Goal: Task Accomplishment & Management: Manage account settings

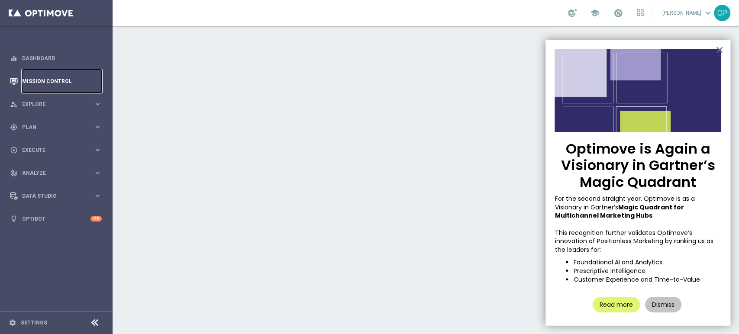
click at [54, 82] on link "Mission Control" at bounding box center [62, 81] width 80 height 23
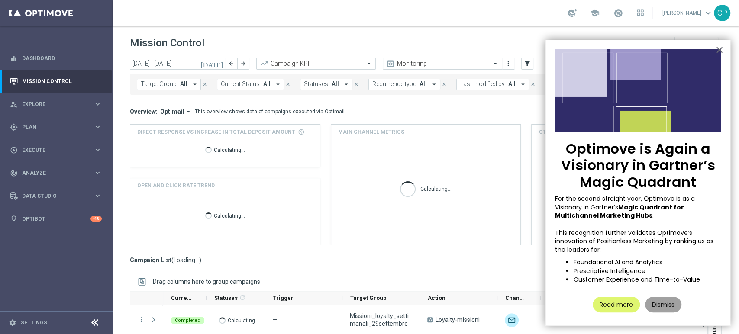
click at [534, 300] on button "Dismiss" at bounding box center [663, 305] width 36 height 16
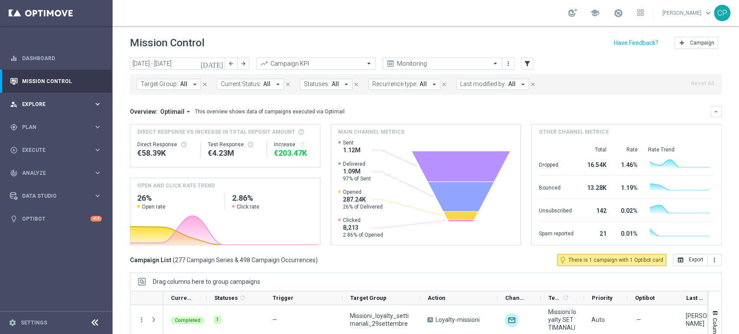
click at [48, 104] on span "Explore" at bounding box center [57, 104] width 71 height 5
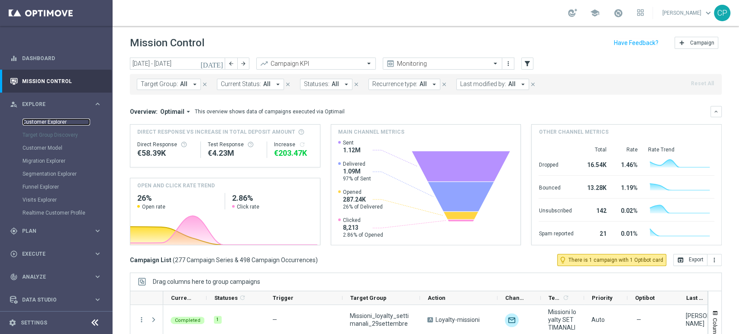
click at [45, 121] on link "Customer Explorer" at bounding box center [55, 122] width 67 height 7
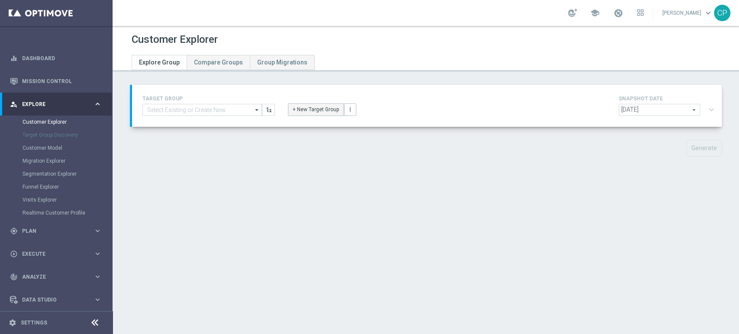
click at [298, 112] on button "+ New Target Group" at bounding box center [316, 109] width 56 height 12
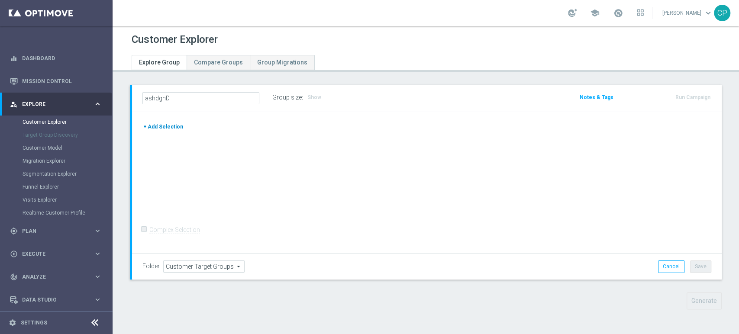
type input "ashdghD"
click at [172, 124] on button "+ Add Selection" at bounding box center [163, 127] width 42 height 10
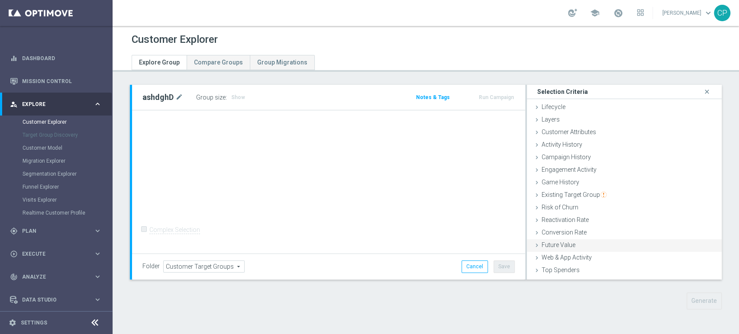
scroll to position [35, 0]
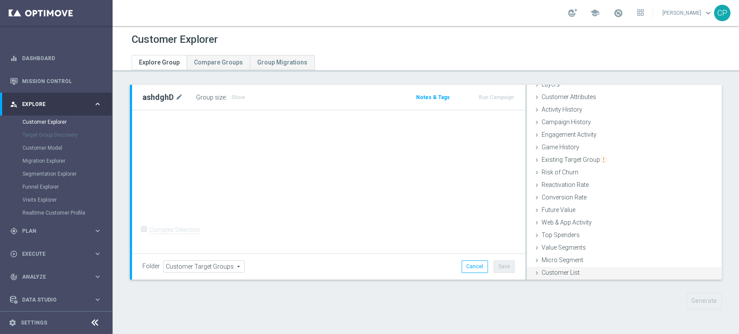
click at [534, 270] on span "Customer List" at bounding box center [560, 272] width 38 height 7
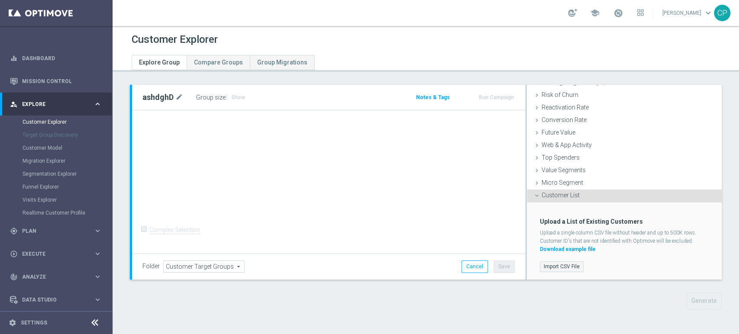
click at [534, 266] on label "Import CSV File" at bounding box center [562, 266] width 44 height 11
click at [0, 0] on input "Import CSV File" at bounding box center [0, 0] width 0 height 0
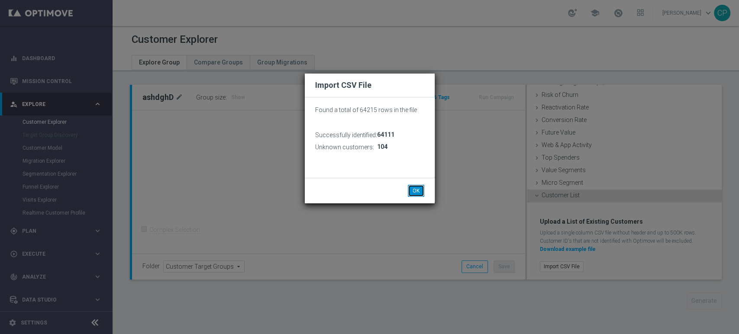
click at [419, 186] on button "OK" at bounding box center [416, 191] width 16 height 12
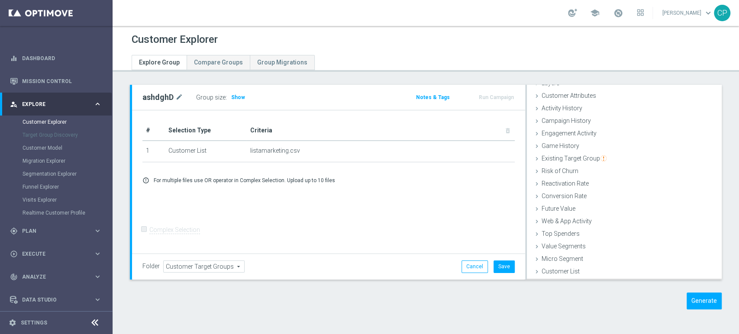
scroll to position [35, 0]
click at [500, 267] on button "Save" at bounding box center [503, 266] width 21 height 12
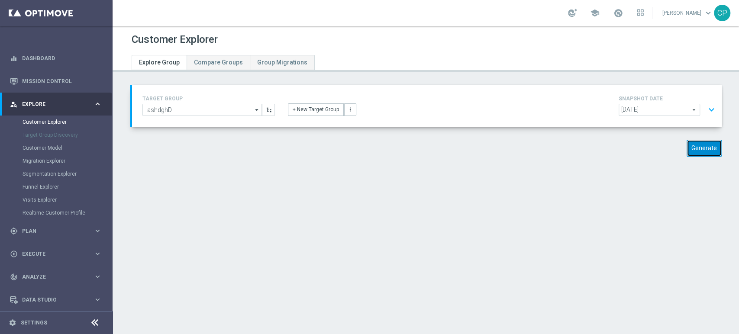
click at [534, 148] on button "Generate" at bounding box center [703, 148] width 35 height 17
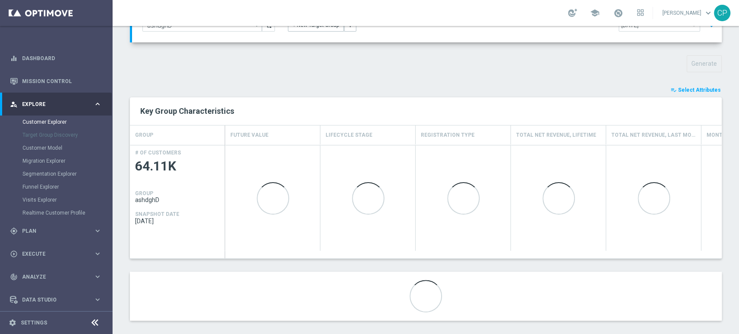
scroll to position [91, 0]
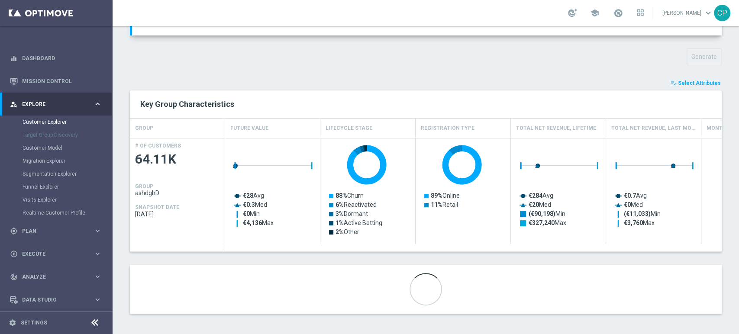
click at [534, 81] on span "Select Attributes" at bounding box center [699, 83] width 43 height 6
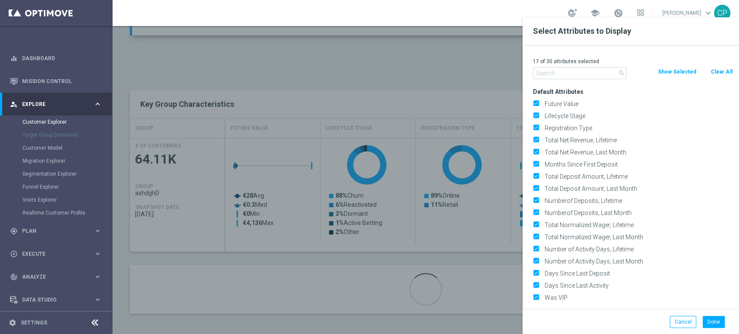
click at [534, 71] on button "Clear All" at bounding box center [721, 72] width 23 height 10
checkbox input "false"
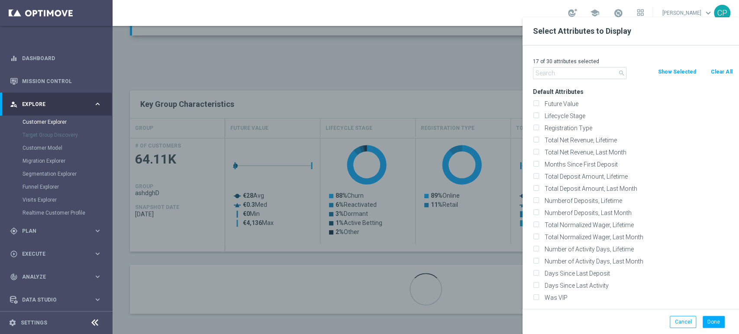
checkbox input "false"
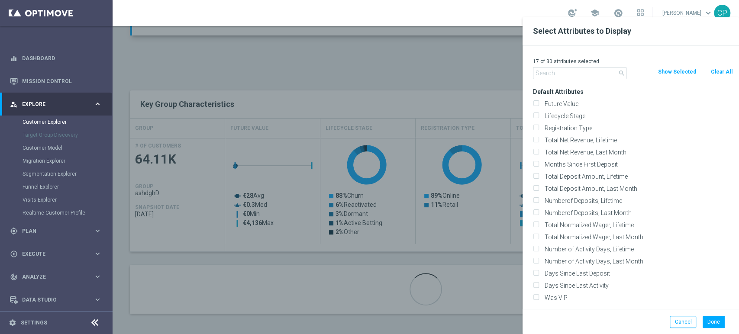
checkbox input "false"
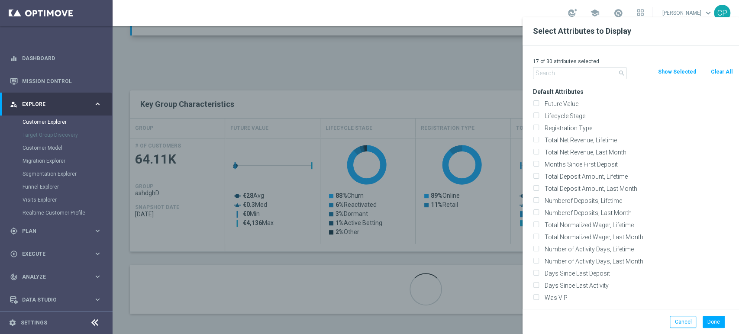
checkbox input "false"
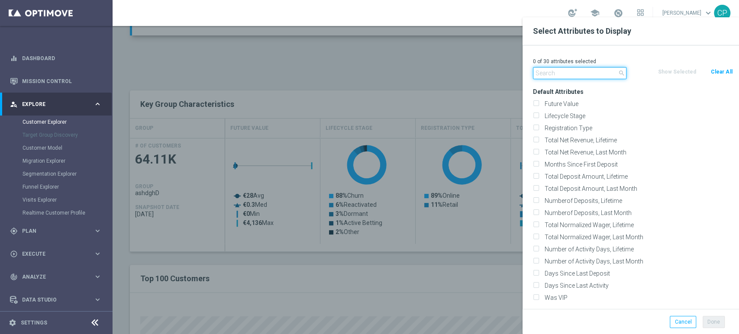
click at [534, 72] on input "text" at bounding box center [579, 73] width 93 height 12
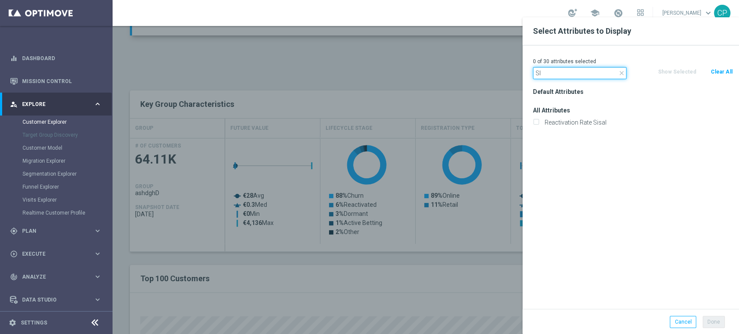
type input "S"
type input "m"
type input "optim"
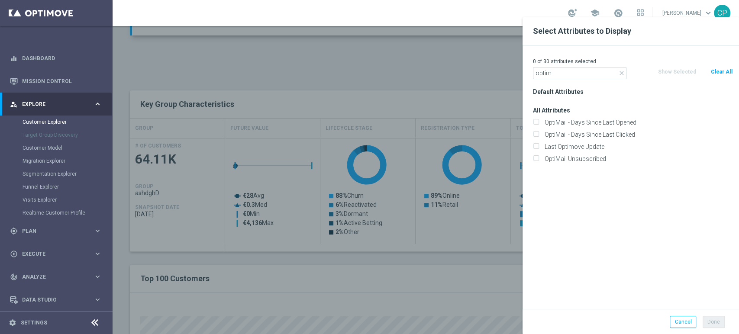
click at [118, 79] on div at bounding box center [481, 184] width 739 height 334
click at [534, 72] on button "Clear All" at bounding box center [721, 72] width 23 height 10
click at [283, 77] on div at bounding box center [481, 184] width 739 height 334
click at [534, 158] on label "OptiMail Unsubscribed" at bounding box center [636, 159] width 191 height 8
click at [534, 158] on input "OptiMail Unsubscribed" at bounding box center [536, 160] width 6 height 6
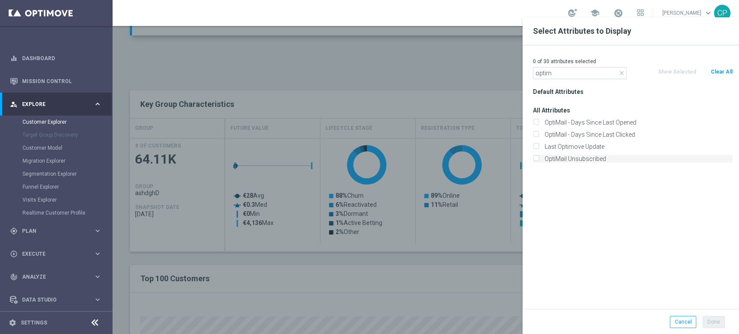
checkbox input "true"
click at [534, 320] on button "Done" at bounding box center [713, 322] width 22 height 12
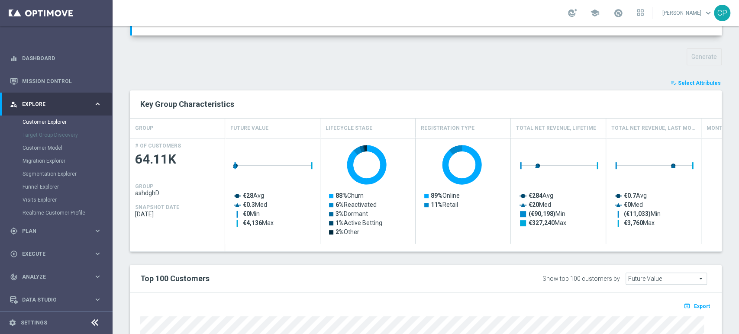
type input "Search"
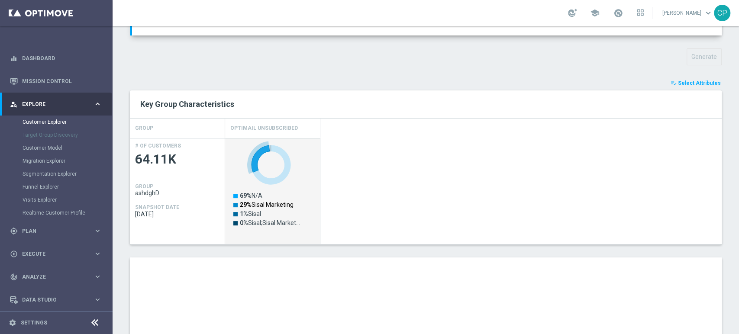
click at [265, 204] on text "29% Sisal Marketing" at bounding box center [267, 204] width 54 height 7
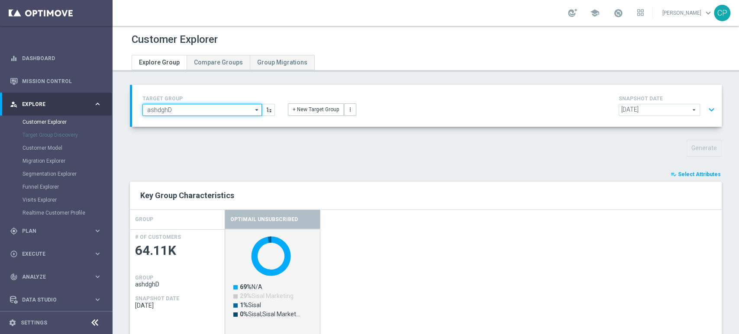
drag, startPoint x: 178, startPoint y: 109, endPoint x: 135, endPoint y: 109, distance: 43.7
click at [135, 109] on div "TARGET GROUP ashdghD ashdghD arrow_drop_down Drag here to set row groups Drag h…" at bounding box center [426, 106] width 589 height 42
click at [36, 235] on div "gps_fixed Plan keyboard_arrow_right" at bounding box center [56, 230] width 112 height 23
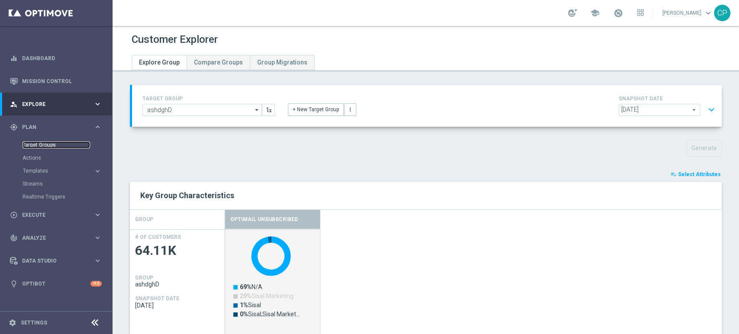
click at [41, 144] on link "Target Groups" at bounding box center [55, 144] width 67 height 7
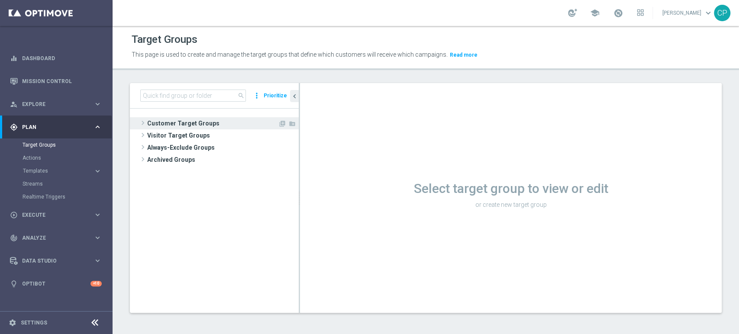
click at [183, 120] on span "Customer Target Groups" at bounding box center [212, 123] width 131 height 12
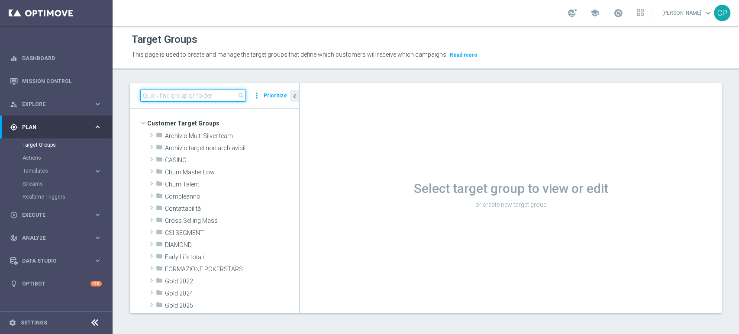
click at [193, 100] on input at bounding box center [193, 96] width 106 height 12
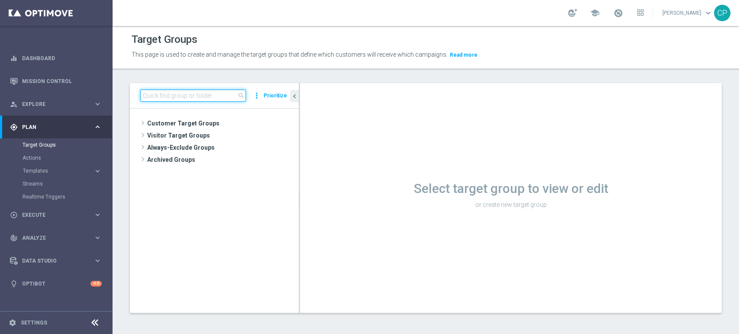
click at [188, 96] on input at bounding box center [193, 96] width 106 height 12
click at [166, 94] on input at bounding box center [193, 96] width 106 height 12
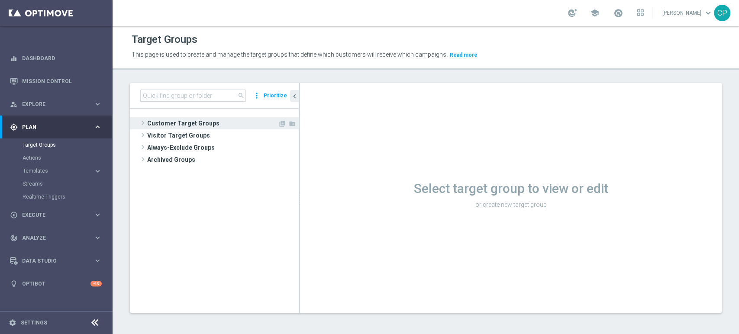
click at [170, 122] on span "Customer Target Groups" at bounding box center [212, 123] width 131 height 12
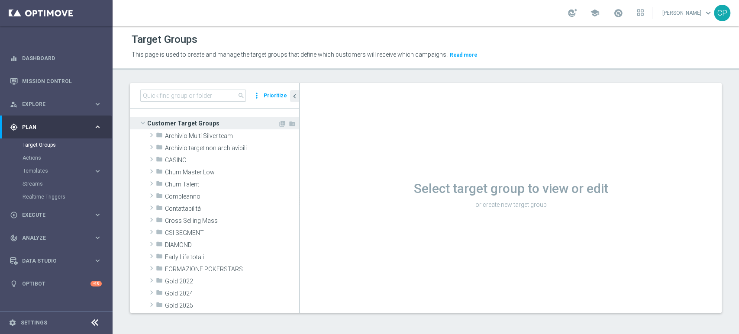
click at [194, 121] on span "Customer Target Groups" at bounding box center [212, 123] width 131 height 12
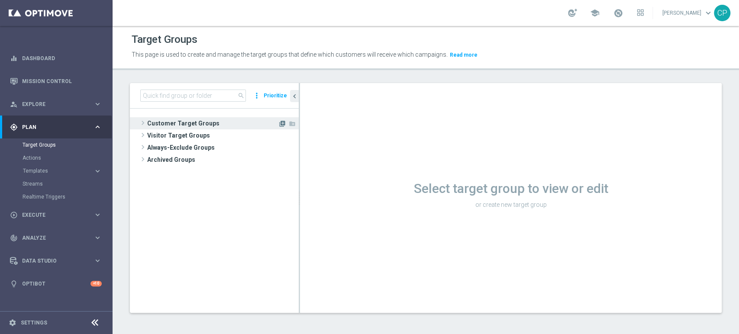
click at [280, 123] on icon "library_add" at bounding box center [282, 123] width 7 height 7
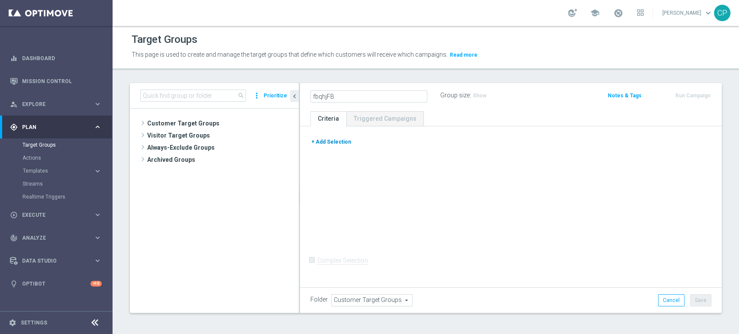
type input "fbqhjFB"
click at [332, 139] on button "+ Add Selection" at bounding box center [331, 142] width 42 height 10
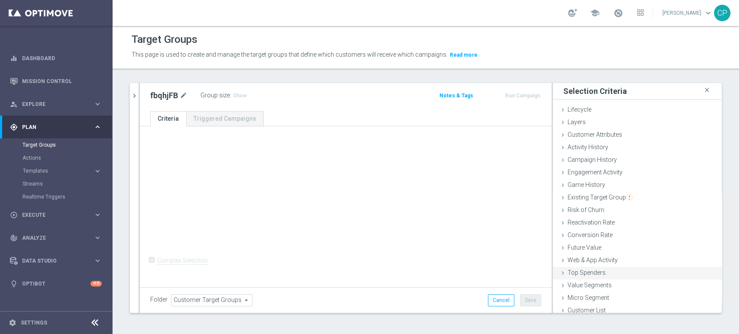
scroll to position [4, 0]
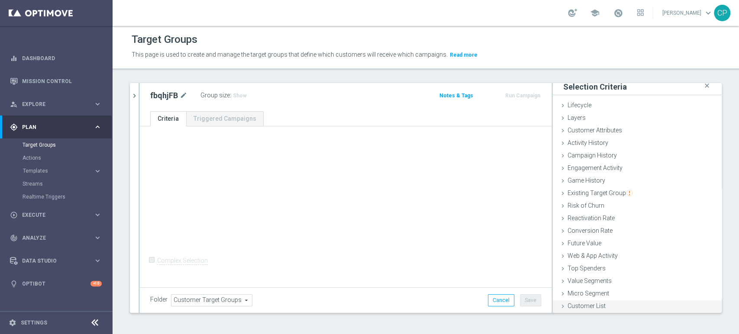
click at [534, 305] on span "Customer List" at bounding box center [586, 305] width 38 height 7
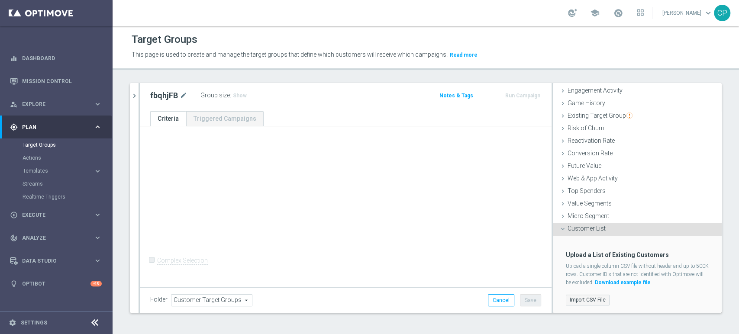
click at [534, 297] on label "Import CSV File" at bounding box center [588, 300] width 44 height 11
click at [0, 0] on input "Import CSV File" at bounding box center [0, 0] width 0 height 0
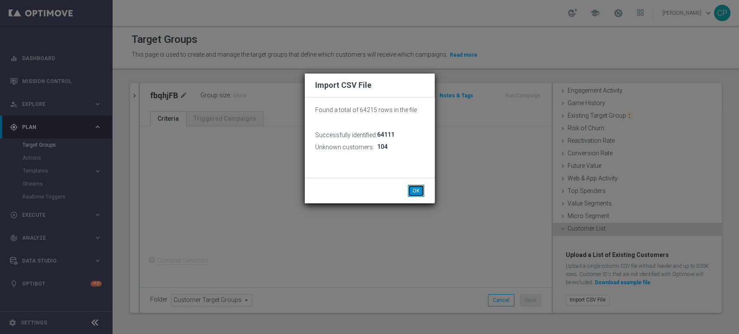
click at [409, 187] on button "OK" at bounding box center [416, 191] width 16 height 12
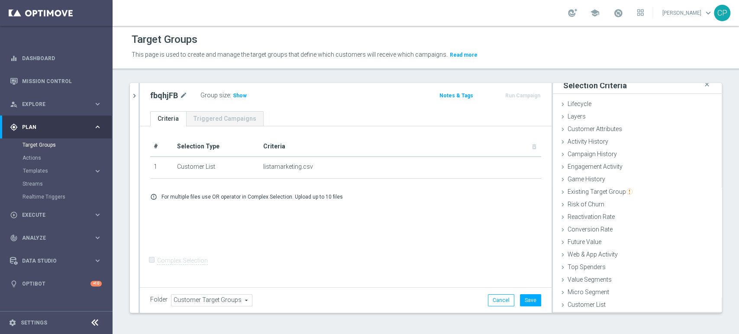
scroll to position [4, 0]
click at [534, 127] on span "Customer Attributes" at bounding box center [594, 130] width 55 height 7
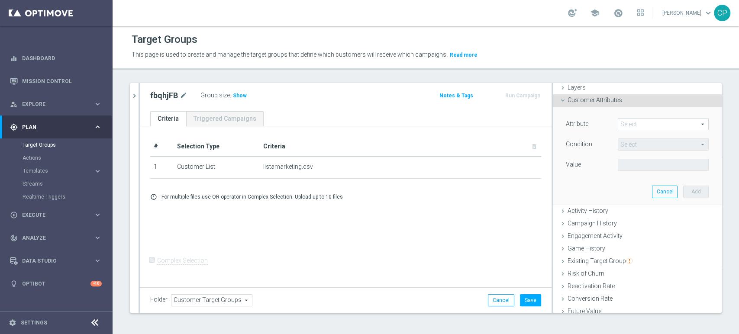
scroll to position [24, 0]
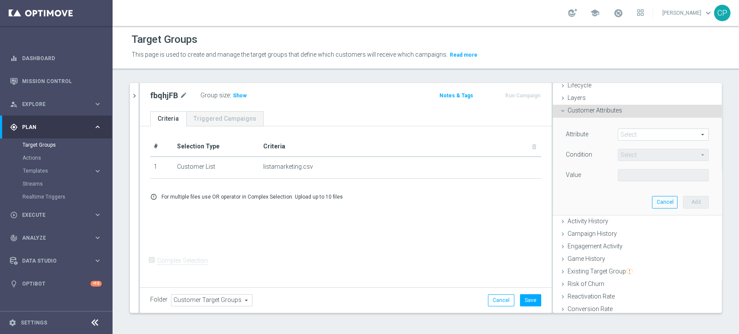
click at [534, 133] on span at bounding box center [663, 134] width 90 height 11
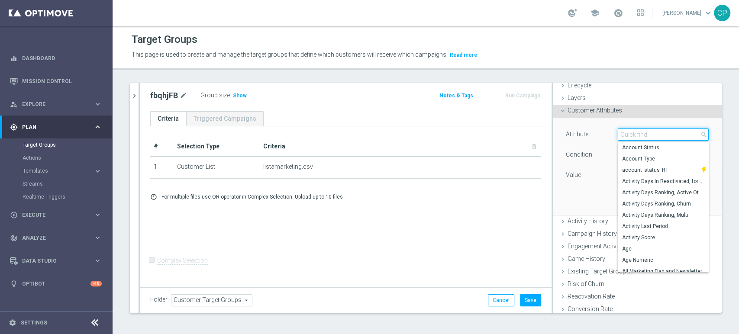
click at [534, 133] on input "search" at bounding box center [662, 135] width 91 height 12
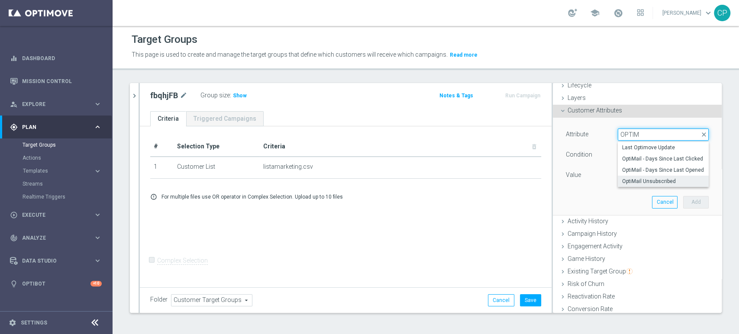
type input "OPTIM"
click at [534, 176] on label "OptiMail Unsubscribed" at bounding box center [662, 181] width 91 height 11
type input "OptiMail Unsubscribed"
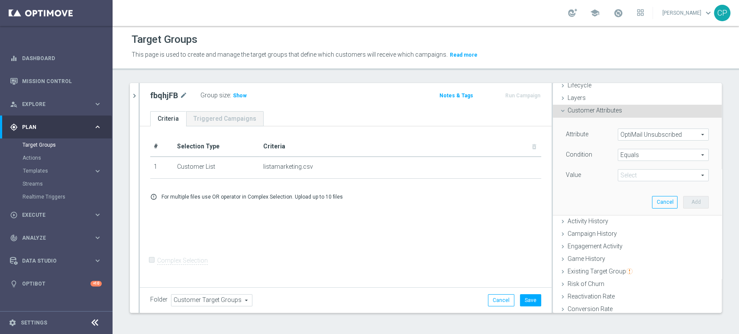
click at [534, 156] on span "Equals" at bounding box center [663, 154] width 90 height 11
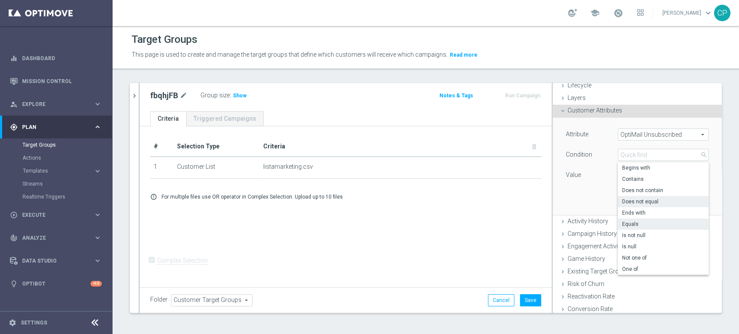
click at [534, 200] on span "Does not equal" at bounding box center [663, 201] width 82 height 7
type input "Does not equal"
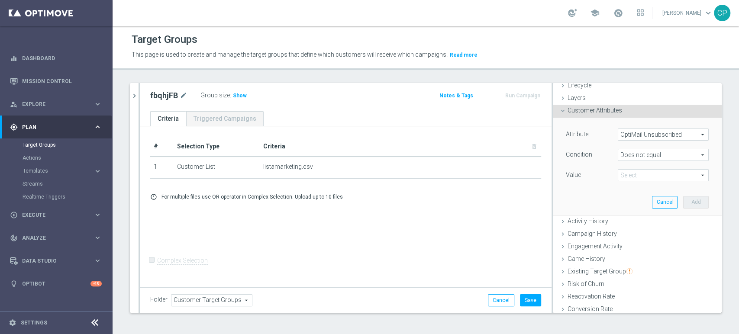
click at [534, 174] on span at bounding box center [663, 175] width 90 height 11
click at [534, 188] on span "Sisal Marketing" at bounding box center [663, 188] width 82 height 7
type input "Sisal Marketing"
click at [534, 201] on button "Add" at bounding box center [696, 202] width 26 height 12
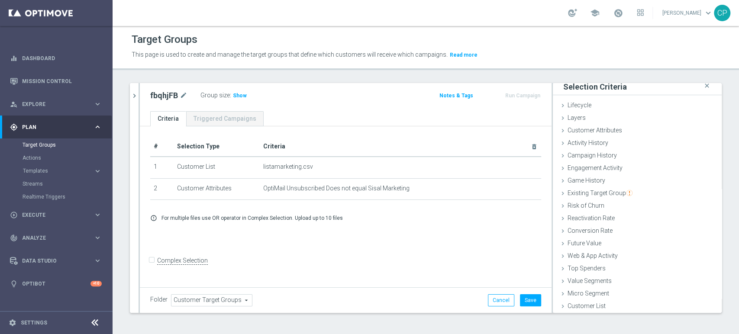
scroll to position [0, 0]
click at [524, 297] on button "Save" at bounding box center [530, 300] width 21 height 12
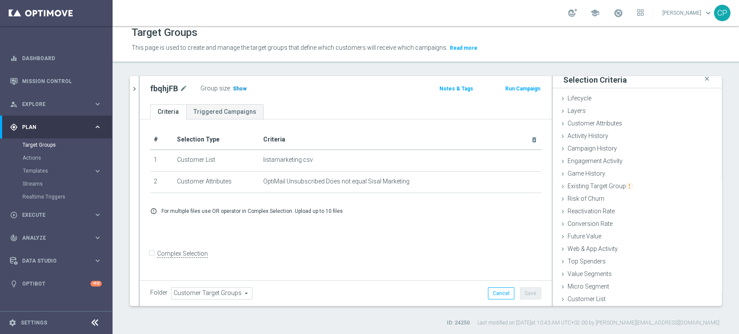
click at [234, 87] on span "Show" at bounding box center [240, 89] width 14 height 6
click at [242, 88] on span "45,055" at bounding box center [242, 90] width 18 height 8
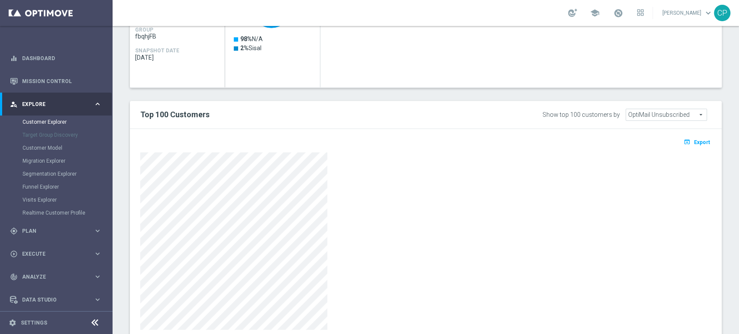
scroll to position [447, 0]
click at [694, 141] on span "Export" at bounding box center [702, 143] width 16 height 6
click at [63, 231] on span "Plan" at bounding box center [57, 230] width 71 height 5
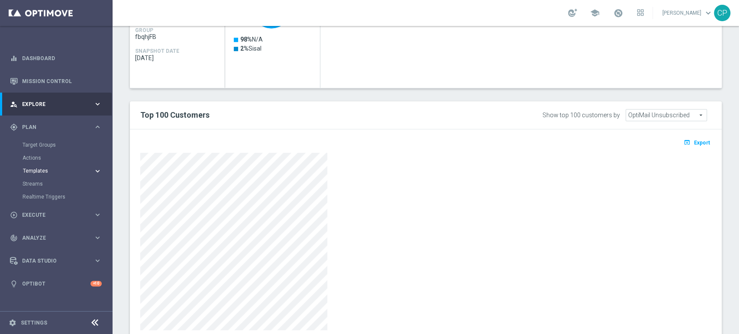
click at [31, 170] on span "Templates" at bounding box center [54, 170] width 62 height 5
click at [38, 184] on link "Optimail" at bounding box center [58, 183] width 63 height 7
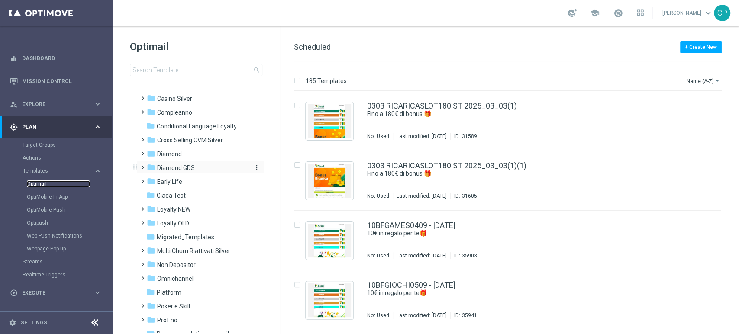
scroll to position [45, 0]
click at [175, 209] on span "Loyalty NEW" at bounding box center [173, 209] width 33 height 8
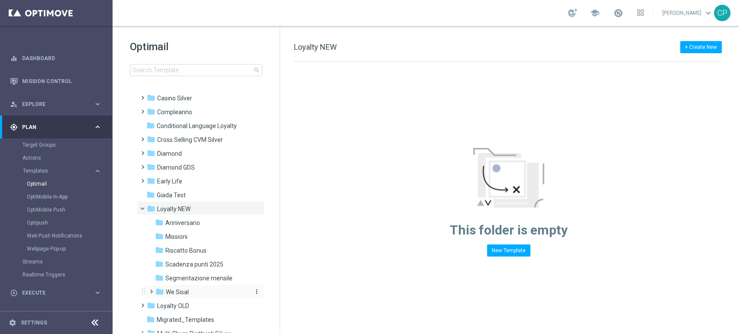
click at [174, 287] on div "folder We Sisal" at bounding box center [201, 292] width 92 height 10
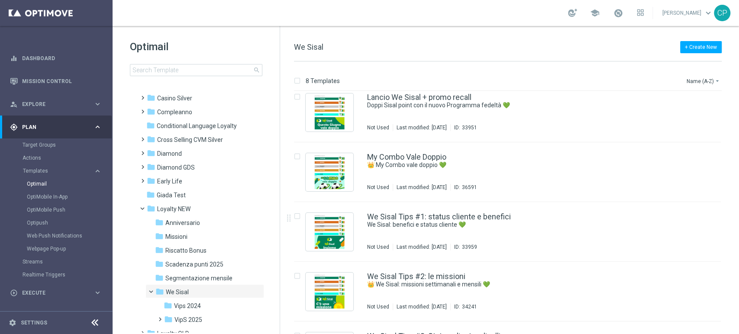
scroll to position [126, 0]
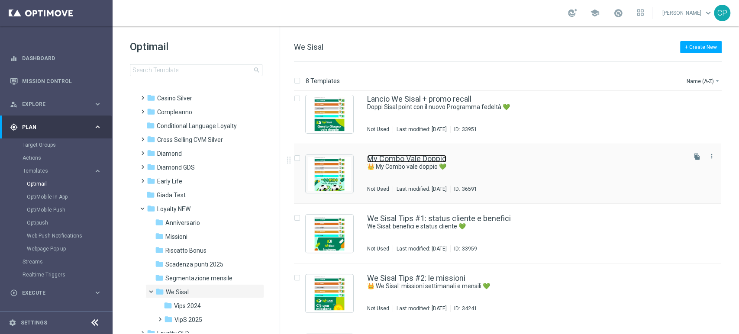
click at [419, 159] on link "My Combo Vale Doppio" at bounding box center [406, 159] width 79 height 8
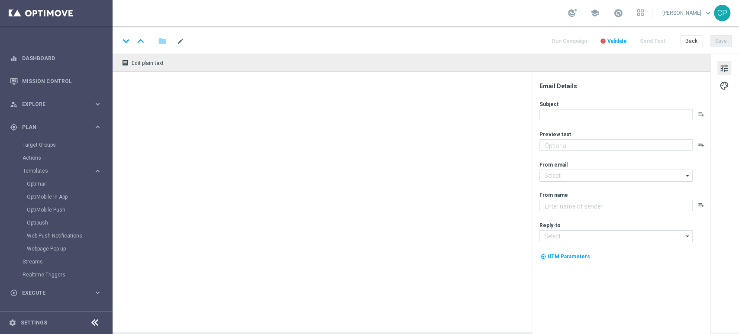
type textarea "Doppi Sisal point con le giocate My Combo"
type input "newsletter@comunicazioni.sisal.it"
type textarea "Sisal"
type input "info@sisal.it"
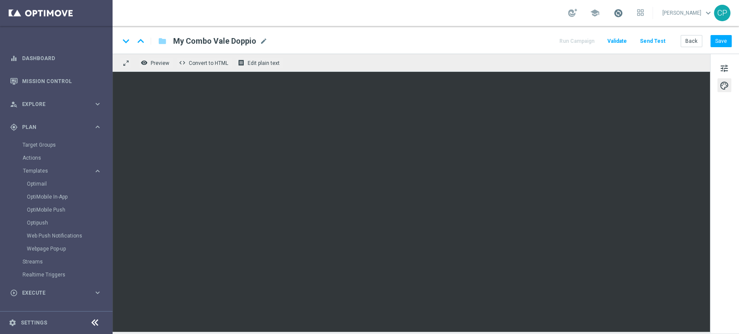
click at [623, 14] on span at bounding box center [618, 13] width 10 height 10
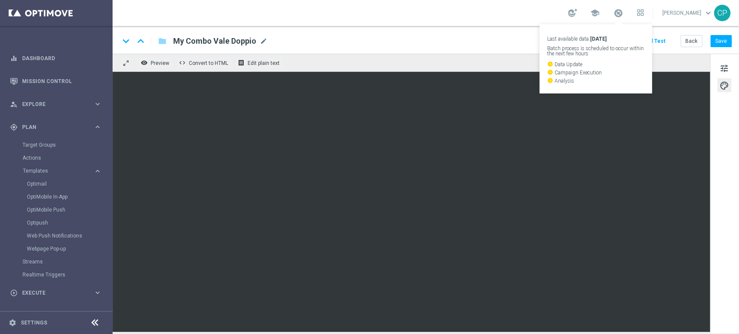
click at [489, 45] on div "keyboard_arrow_down keyboard_arrow_up folder My Combo Vale Doppio My Combo Vale…" at bounding box center [425, 40] width 612 height 11
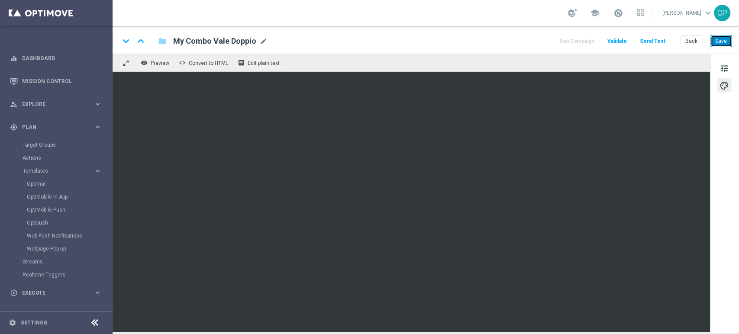
click at [726, 43] on button "Save" at bounding box center [720, 41] width 21 height 12
click at [556, 24] on div "school Chiara Pigato keyboard_arrow_down CP" at bounding box center [425, 13] width 626 height 26
click at [651, 40] on button "Send Test" at bounding box center [652, 41] width 28 height 12
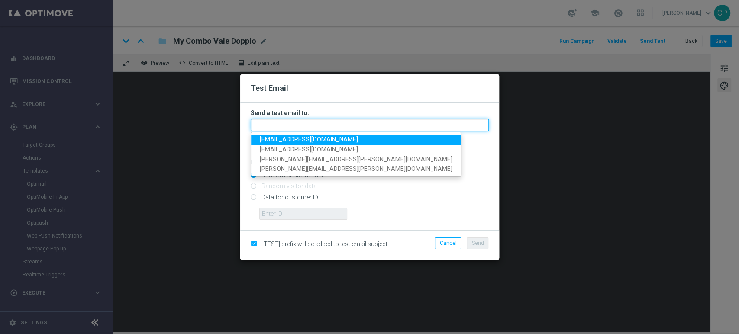
click at [330, 121] on input "text" at bounding box center [370, 125] width 238 height 12
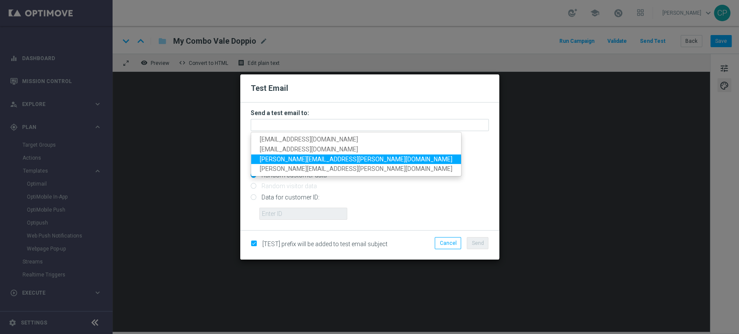
click at [266, 159] on span "ferdinando.maresca@sisal.it" at bounding box center [356, 158] width 193 height 7
type input "ferdinando.maresca@sisal.it"
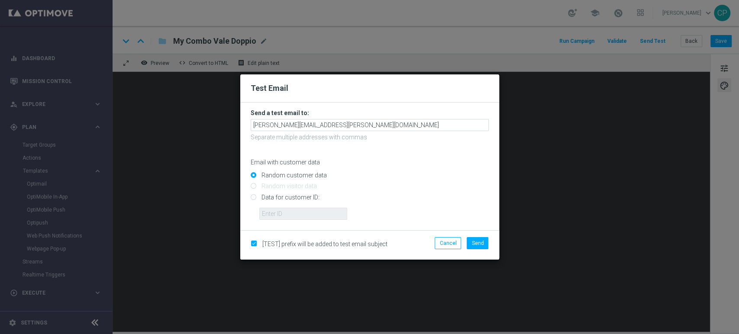
click at [257, 202] on input "Data for customer ID:" at bounding box center [370, 201] width 238 height 12
radio input "true"
click at [286, 219] on input "text" at bounding box center [303, 214] width 88 height 12
type input "4598462"
click at [475, 245] on span "Send" at bounding box center [477, 243] width 12 height 6
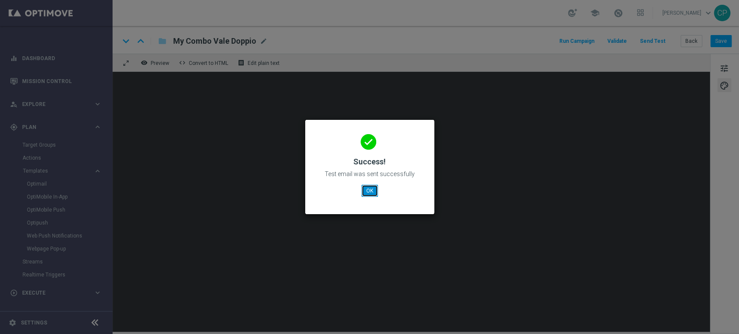
click at [369, 193] on button "OK" at bounding box center [369, 191] width 16 height 12
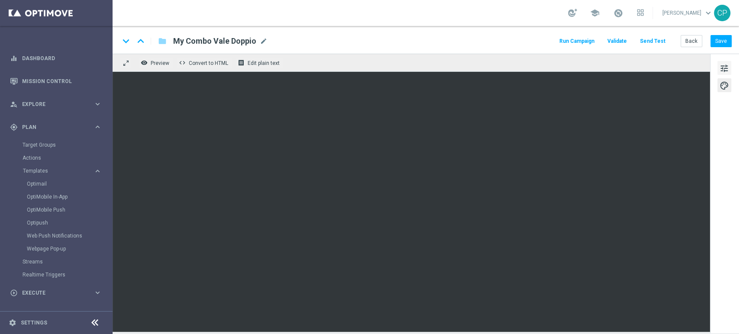
click at [720, 68] on span "tune" at bounding box center [724, 68] width 10 height 11
click at [724, 44] on button "Save" at bounding box center [720, 41] width 21 height 12
click at [721, 106] on div "tune palette" at bounding box center [724, 194] width 29 height 280
click at [723, 40] on button "Save" at bounding box center [720, 41] width 21 height 12
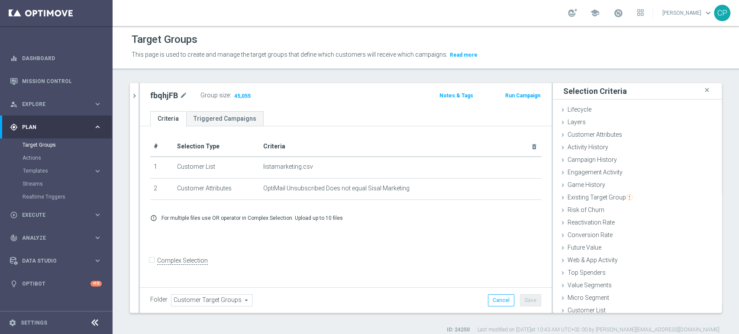
scroll to position [4, 0]
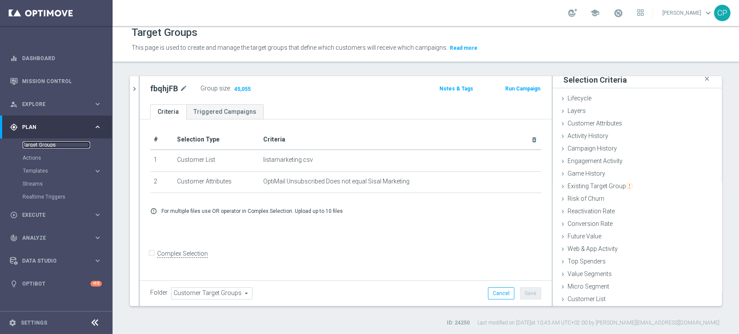
click at [47, 142] on link "Target Groups" at bounding box center [55, 144] width 67 height 7
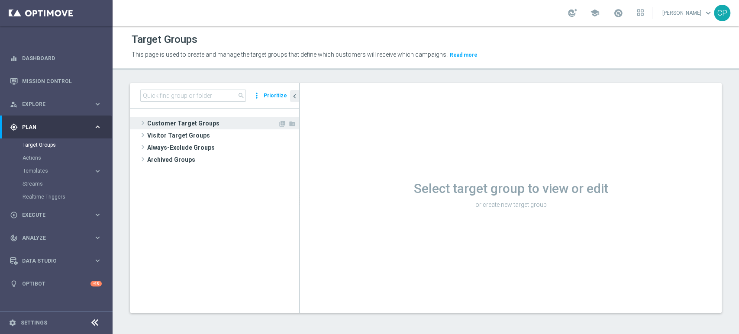
click at [165, 125] on span "Customer Target Groups" at bounding box center [212, 123] width 131 height 12
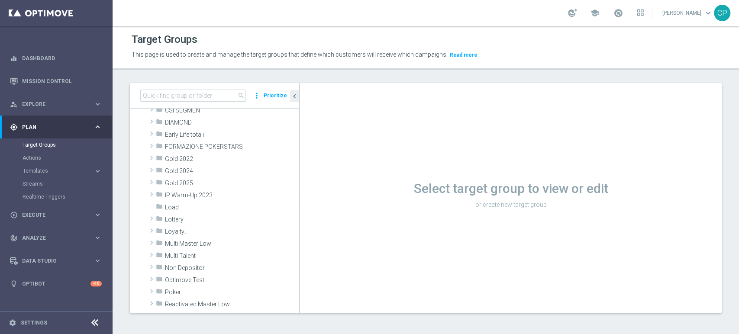
scroll to position [123, 0]
click at [169, 225] on div "folder Loyalty_" at bounding box center [207, 231] width 102 height 12
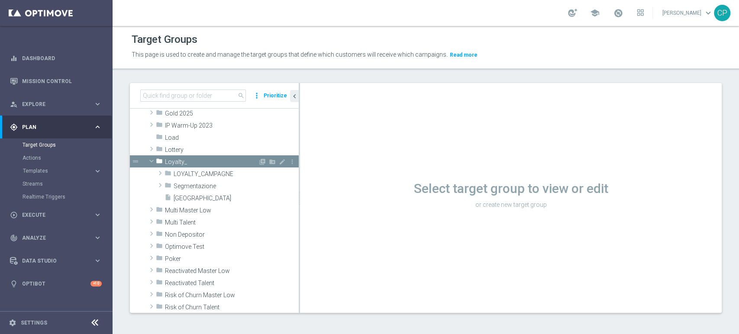
scroll to position [193, 0]
click at [196, 173] on span "LOYALTY_CAMPAGNE" at bounding box center [216, 173] width 84 height 7
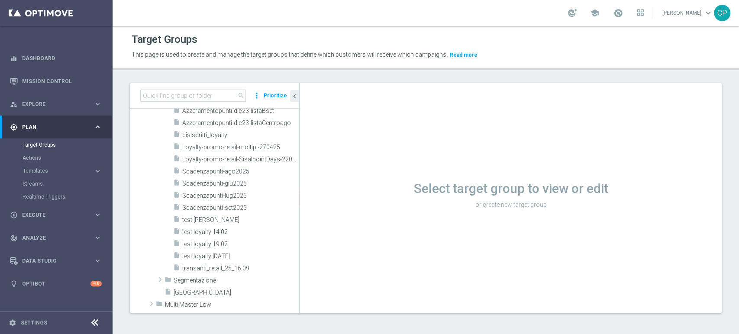
scroll to position [296, 0]
click at [279, 204] on icon "content_copy" at bounding box center [282, 207] width 7 height 7
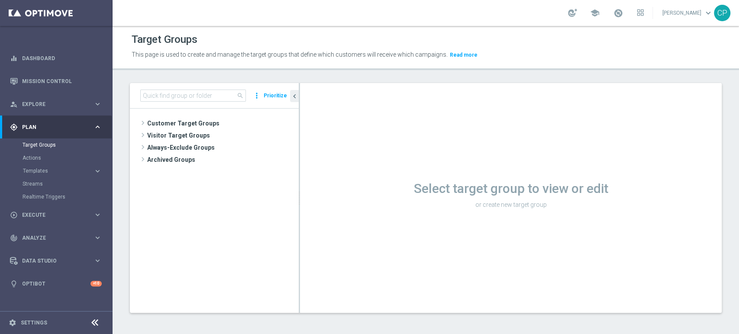
click at [176, 115] on tree-viewport "Customer Target Groups library_add create_new_folder" at bounding box center [214, 211] width 169 height 204
click at [170, 119] on span "Customer Target Groups" at bounding box center [212, 123] width 131 height 12
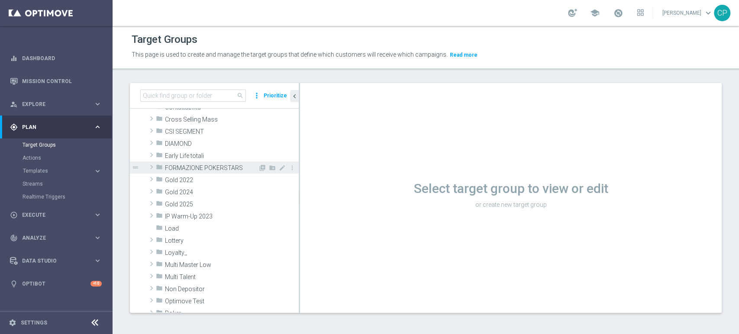
scroll to position [102, 0]
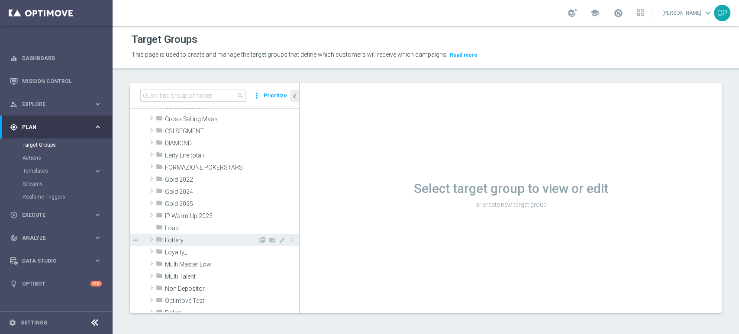
click at [194, 237] on span "Lottery" at bounding box center [211, 240] width 93 height 7
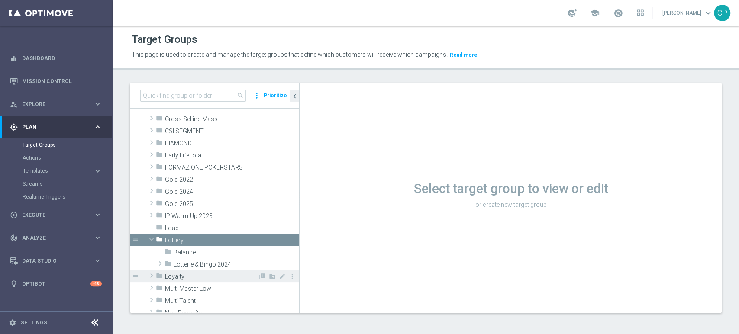
click at [178, 276] on span "Loyalty_" at bounding box center [211, 276] width 93 height 7
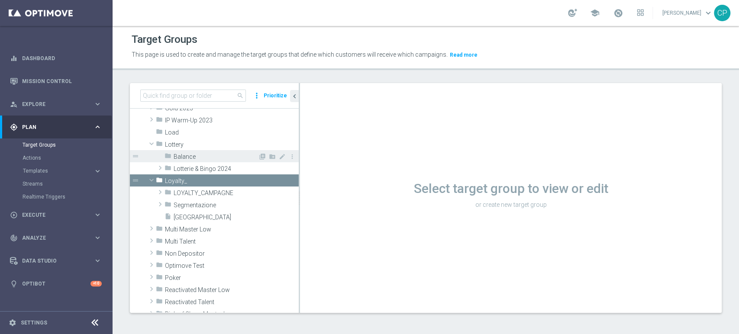
scroll to position [205, 0]
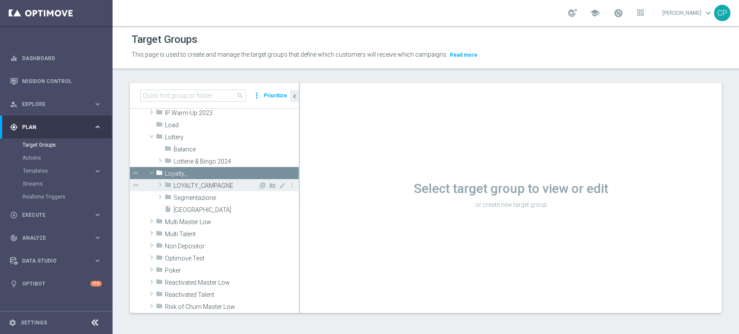
click at [206, 180] on div "folder LOYALTY_CAMPAGNE" at bounding box center [210, 185] width 93 height 12
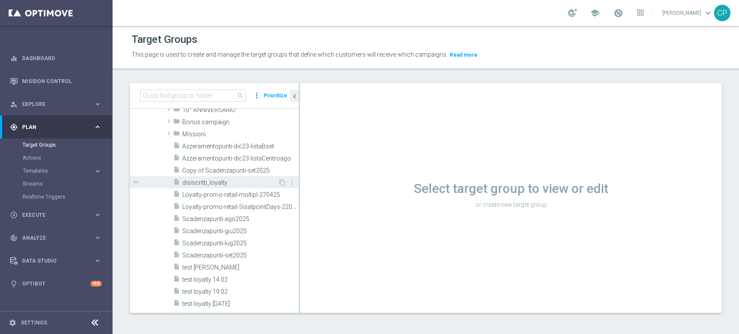
scroll to position [289, 0]
click at [202, 169] on span "Copy of Scadenzapunti-set2025" at bounding box center [230, 170] width 96 height 7
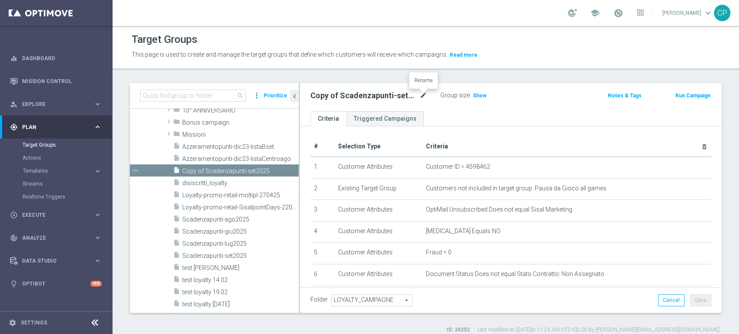
click at [424, 96] on icon "mode_edit" at bounding box center [423, 95] width 8 height 10
click at [335, 94] on input "Copy of Scadenzapunti-set2025" at bounding box center [368, 96] width 117 height 12
click at [363, 96] on input "Scadenzapunti-set2025" at bounding box center [368, 96] width 117 height 12
type input "Scadenzapunti-ott2025"
click at [447, 116] on ul "Criteria Triggered Campaigns" at bounding box center [510, 118] width 421 height 15
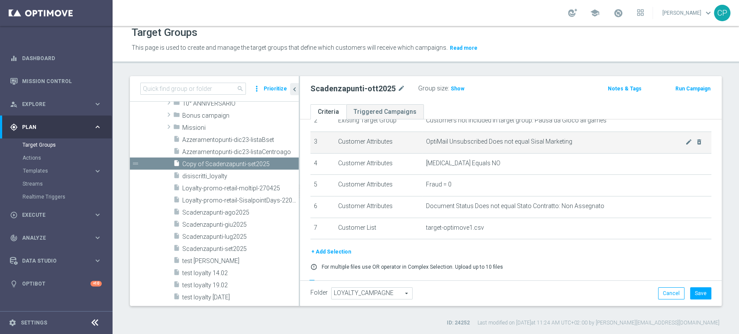
scroll to position [84, 0]
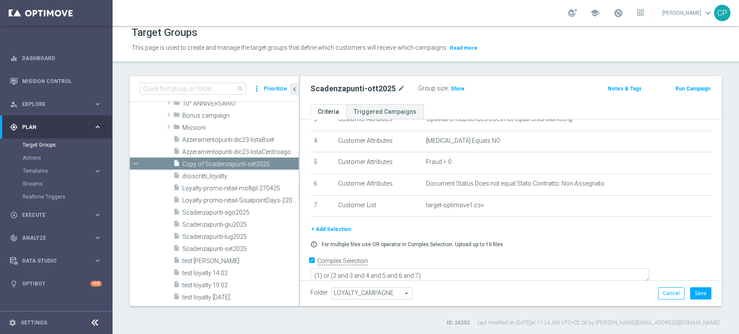
click at [556, 104] on ul "Criteria Triggered Campaigns" at bounding box center [510, 111] width 421 height 15
click at [531, 225] on div "+ Add Selection" at bounding box center [511, 230] width 414 height 10
click at [696, 204] on icon "delete_forever" at bounding box center [699, 205] width 7 height 7
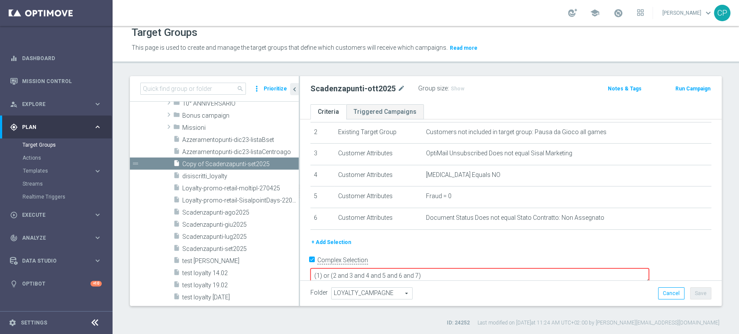
click at [334, 241] on button "+ Add Selection" at bounding box center [331, 243] width 42 height 10
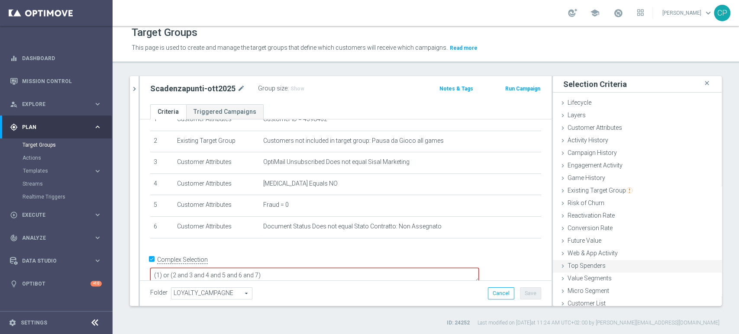
scroll to position [4, 0]
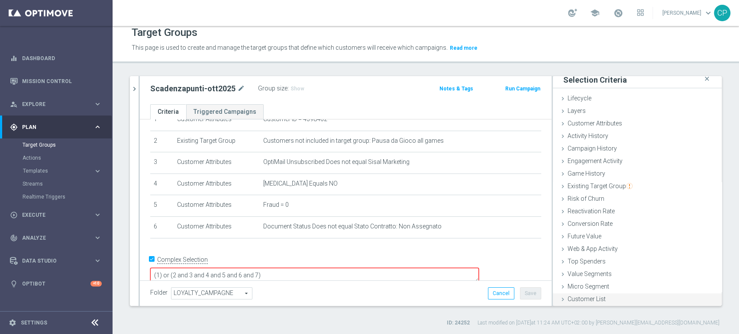
click at [567, 300] on span "Customer List" at bounding box center [586, 299] width 38 height 7
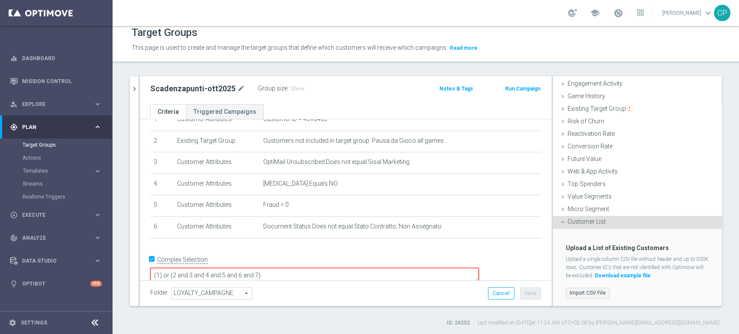
click at [578, 292] on label "Import CSV File" at bounding box center [588, 293] width 44 height 11
click at [0, 0] on input "Import CSV File" at bounding box center [0, 0] width 0 height 0
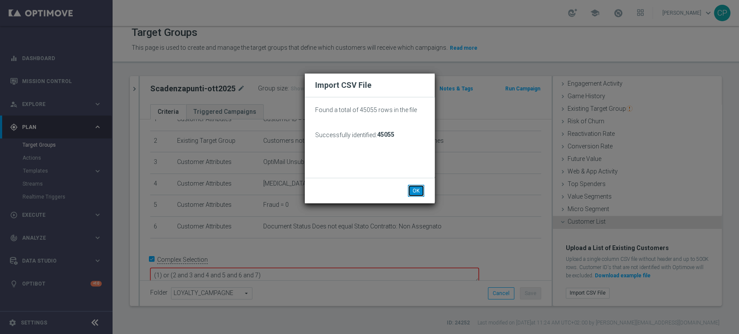
click at [415, 190] on button "OK" at bounding box center [416, 191] width 16 height 12
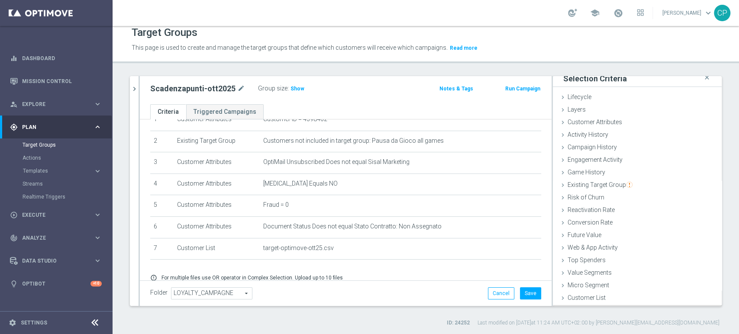
scroll to position [4, 0]
click at [292, 89] on span "Show" at bounding box center [297, 89] width 14 height 6
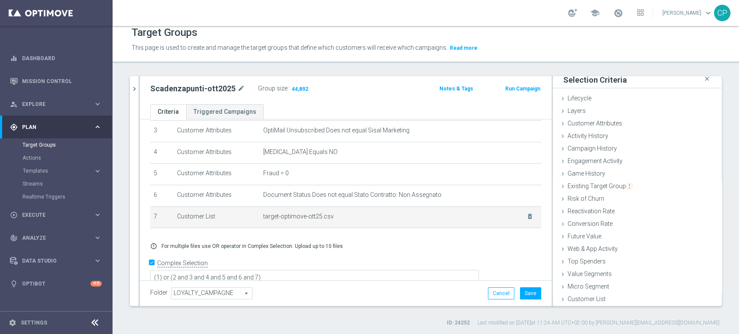
scroll to position [74, 0]
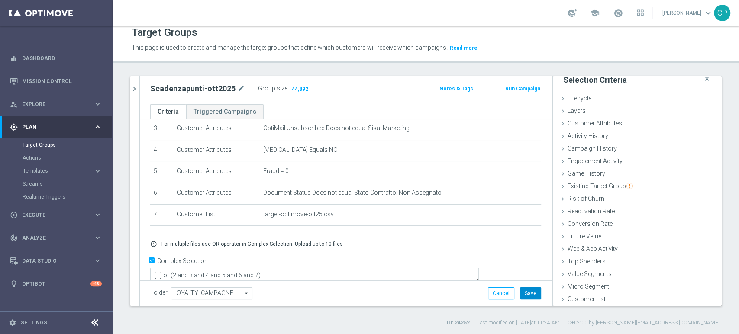
click at [526, 292] on button "Save" at bounding box center [530, 293] width 21 height 12
click at [68, 170] on span "Templates" at bounding box center [54, 170] width 62 height 5
click at [35, 182] on link "Optimail" at bounding box center [58, 183] width 63 height 7
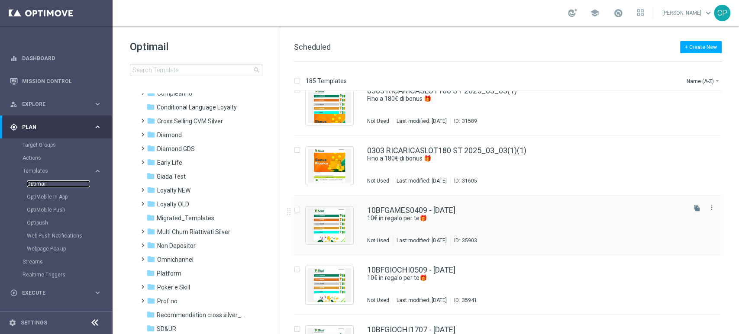
scroll to position [18, 0]
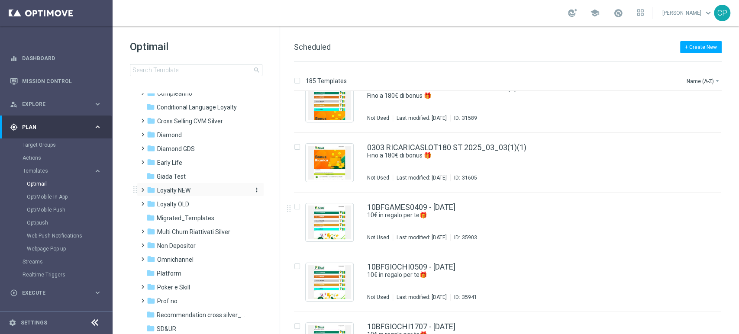
click at [171, 190] on span "Loyalty NEW" at bounding box center [173, 190] width 33 height 8
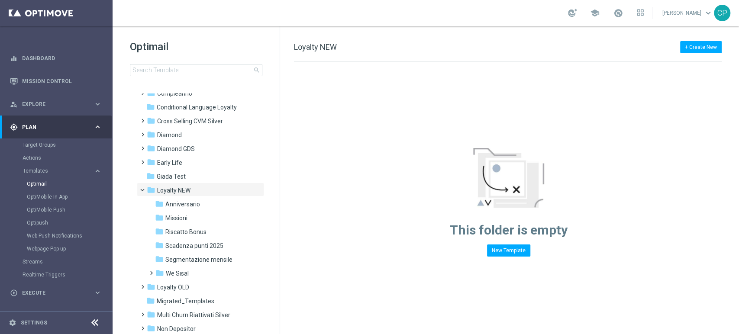
scroll to position [73, 0]
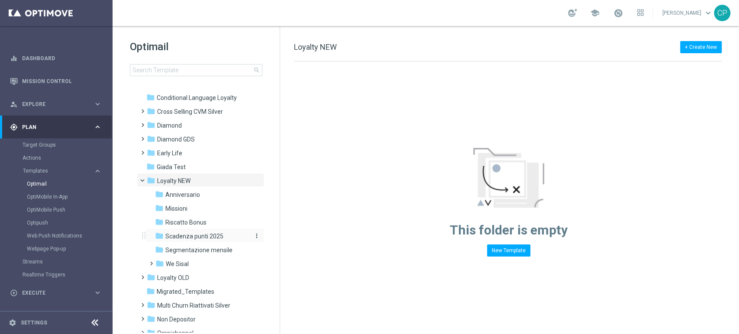
click at [183, 236] on span "Scadenza punti 2025" at bounding box center [194, 236] width 58 height 8
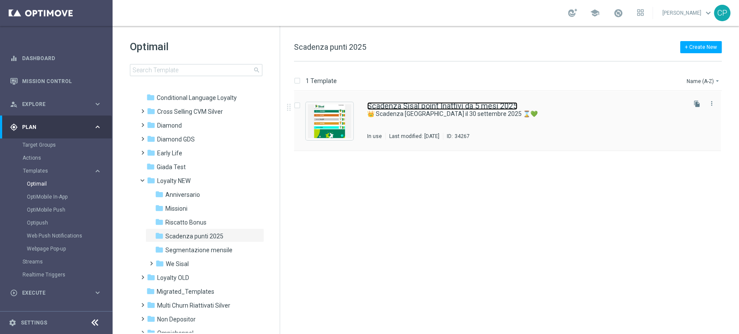
click at [399, 107] on link "Scadenza Sisal point Inattivi da 5 mesi 2025" at bounding box center [442, 106] width 150 height 8
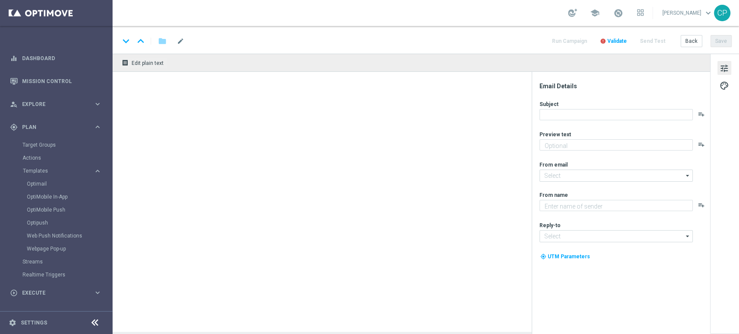
type textarea "Utilizza i tuoi Sisal point in scadenza entro il 30 settembre"
type input "newsletter@comunicazioni.sisal.it"
type textarea "Sisal"
type input "info@sisal.it"
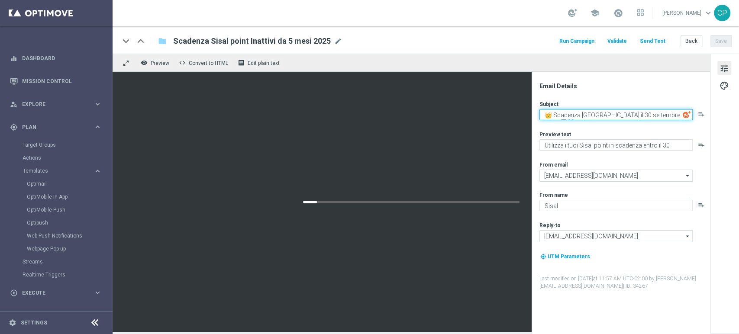
click at [616, 115] on textarea "👑 Scadenza Sisal point il 30 settembre 2025 ⌛💚" at bounding box center [615, 114] width 153 height 11
click at [630, 115] on textarea "👑 Scadenza Sisal point il 31 settembre 2025 ⌛💚" at bounding box center [615, 114] width 153 height 11
type textarea "👑 Scadenza Sisal point il 31 ottobre2025 ⌛💚"
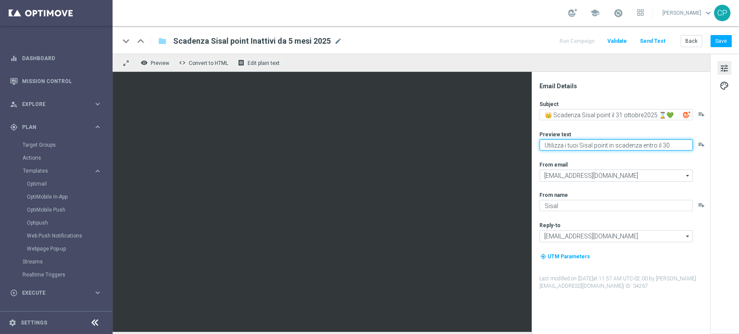
click at [663, 147] on textarea "Utilizza i tuoi Sisal point in scadenza entro il 30 settembre" at bounding box center [615, 144] width 153 height 11
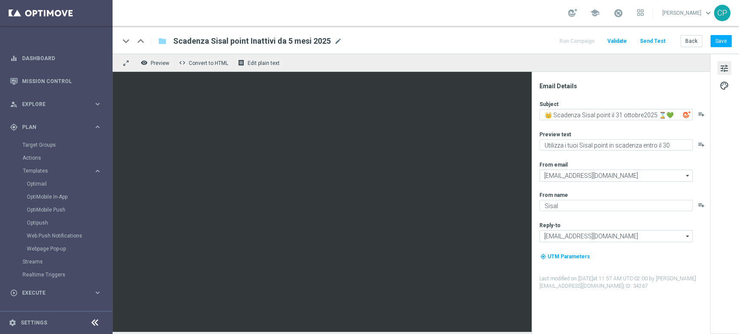
drag, startPoint x: 670, startPoint y: 147, endPoint x: 639, endPoint y: 161, distance: 33.5
click at [639, 161] on div "Subject 👑 Scadenza Sisal point il 31 ottobre2025 ⌛💚 playlist_add Preview text U…" at bounding box center [624, 195] width 170 height 190
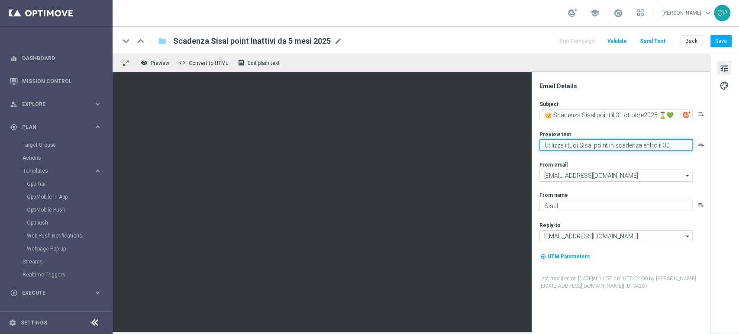
click at [665, 146] on textarea "Utilizza i tuoi Sisal point in scadenza entro il 30 settembre" at bounding box center [615, 144] width 153 height 11
click at [563, 148] on textarea "Utilizza i tuoi Sisal point in scadenza entro il 31 settembre" at bounding box center [615, 144] width 153 height 11
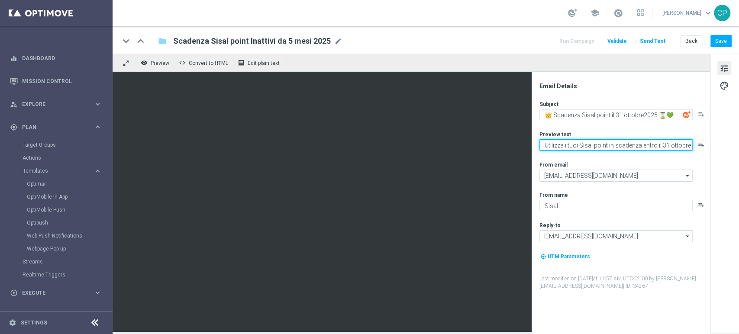
type textarea "Utilizza i tuoi Sisal point in scadenza entro il 31 ottobre"
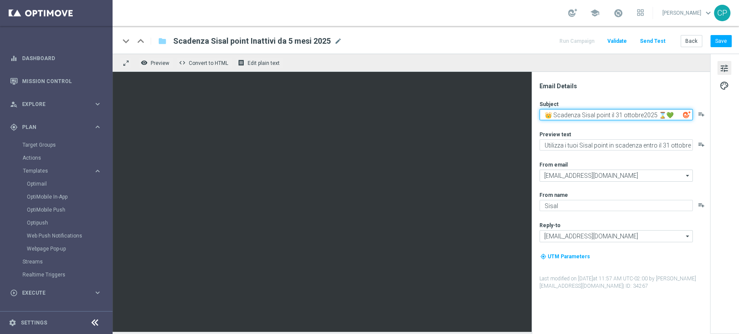
click at [643, 115] on textarea "👑 Scadenza Sisal point il 31 ottobre2025 ⌛💚" at bounding box center [615, 114] width 153 height 11
type textarea "👑 Scadenza Sisal point il 31 ottobre 2025 ⌛💚"
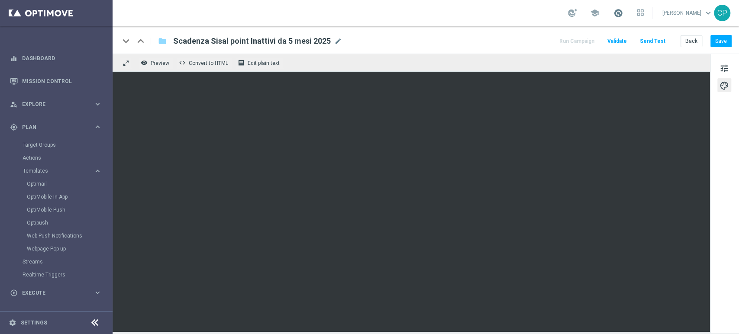
click at [623, 13] on span at bounding box center [618, 13] width 10 height 10
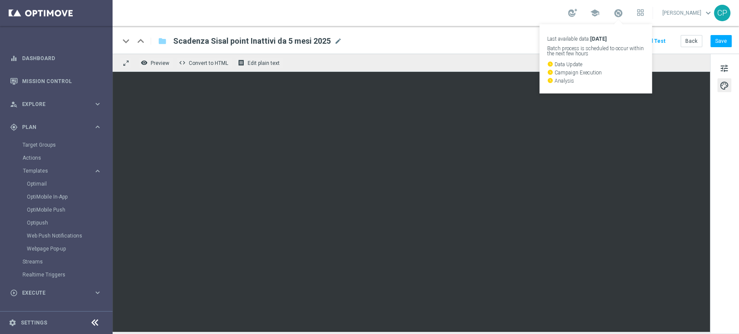
click at [505, 56] on div "remove_red_eye Preview code Convert to HTML receipt Edit plain text" at bounding box center [410, 63] width 597 height 18
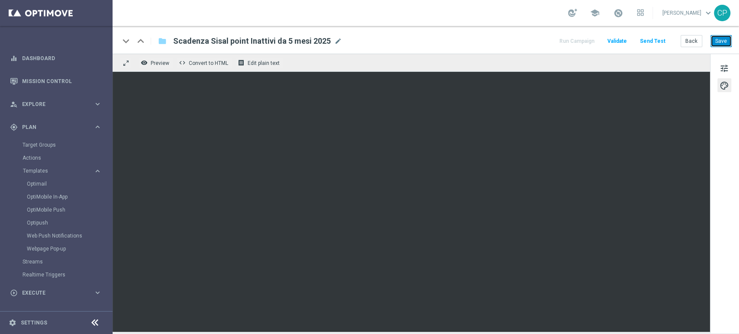
click at [719, 43] on button "Save" at bounding box center [720, 41] width 21 height 12
click at [47, 78] on link "Mission Control" at bounding box center [62, 81] width 80 height 23
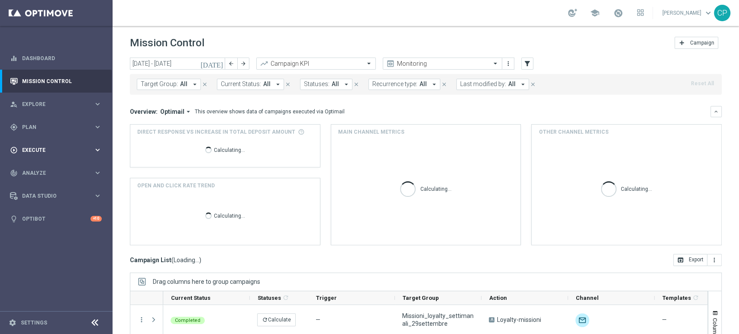
click at [48, 148] on span "Execute" at bounding box center [57, 150] width 71 height 5
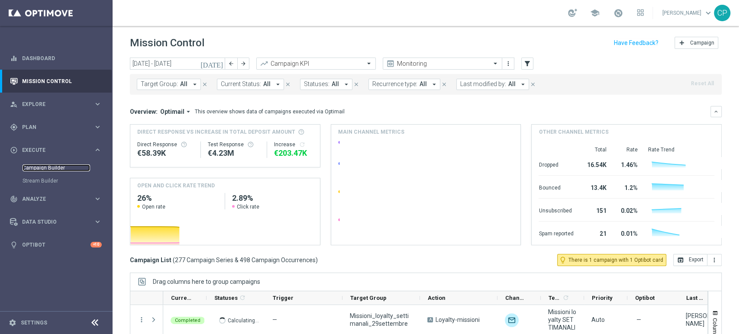
click at [50, 168] on link "Campaign Builder" at bounding box center [55, 167] width 67 height 7
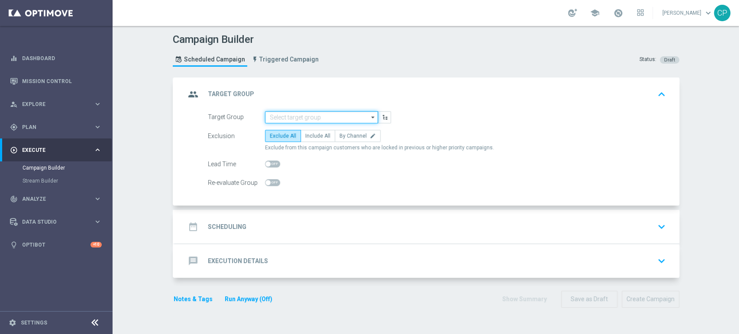
click at [282, 116] on input at bounding box center [321, 117] width 113 height 12
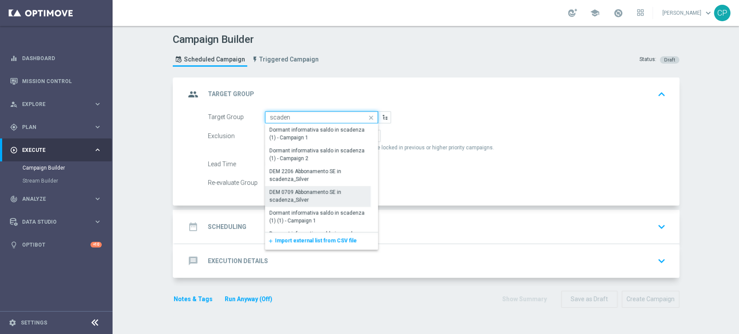
scroll to position [201, 0]
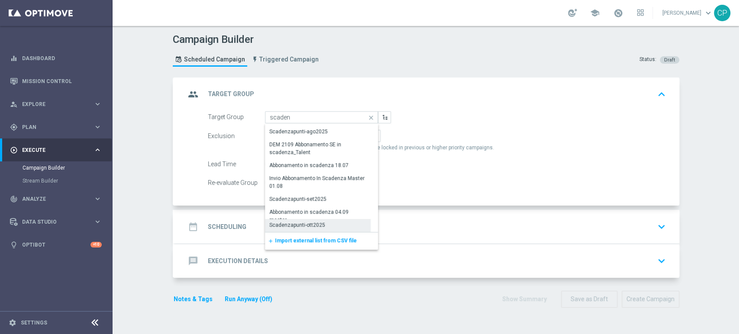
click at [291, 223] on div "Scadenzapunti-ott2025" at bounding box center [297, 225] width 56 height 8
type input "Scadenzapunti-ott2025"
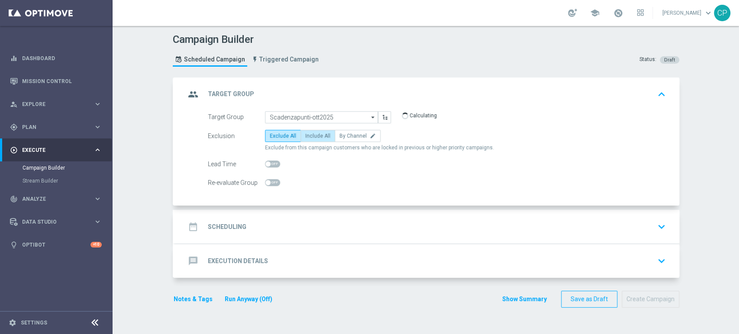
click at [314, 134] on span "Include All" at bounding box center [317, 136] width 25 height 6
click at [311, 135] on input "Include All" at bounding box center [308, 138] width 6 height 6
radio input "true"
click at [306, 224] on div "date_range Scheduling keyboard_arrow_down" at bounding box center [426, 226] width 483 height 16
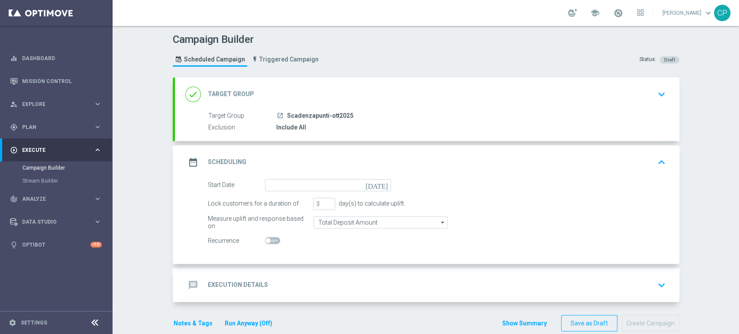
click at [380, 185] on icon "today" at bounding box center [378, 184] width 26 height 10
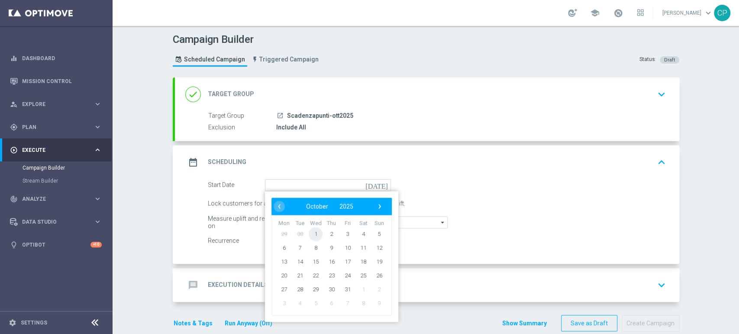
click at [310, 231] on span "1" at bounding box center [315, 234] width 14 height 14
type input "01 Oct 2025"
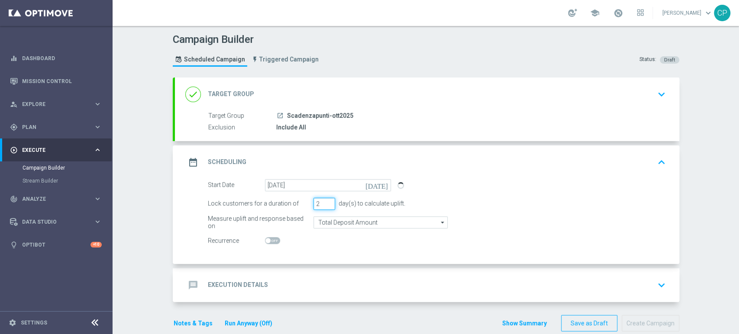
click at [324, 205] on input "2" at bounding box center [324, 204] width 22 height 12
type input "1"
click at [324, 205] on input "1" at bounding box center [324, 204] width 22 height 12
click at [315, 246] on div "Start Date 01 Oct 2025 today Lock customers for a duration of 1 day(s) to calcu…" at bounding box center [427, 221] width 504 height 85
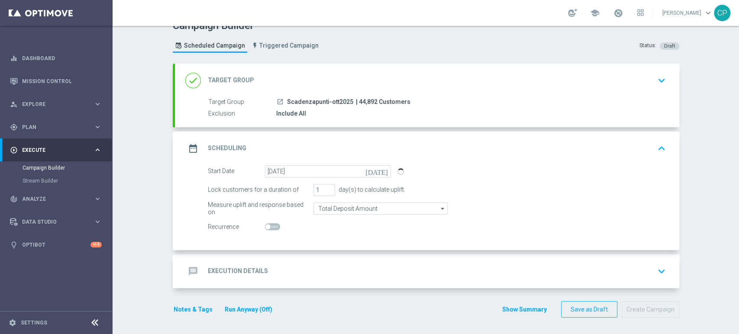
click at [308, 286] on div "message Execution Details keyboard_arrow_down" at bounding box center [427, 271] width 504 height 34
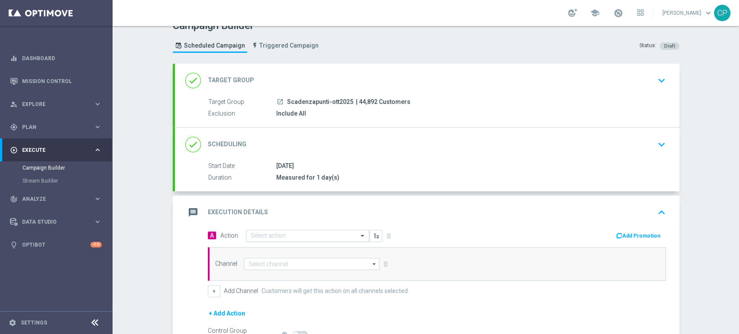
click at [296, 238] on input "text" at bounding box center [299, 235] width 96 height 7
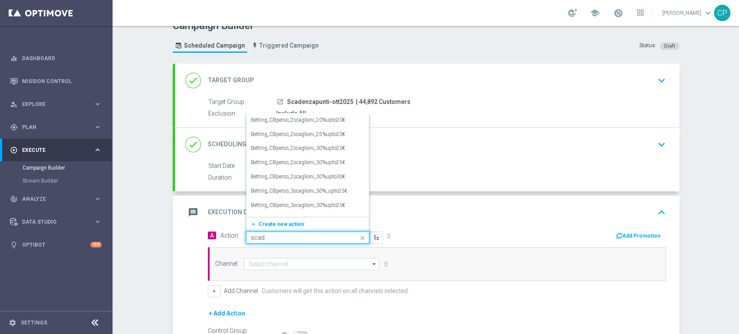
type input "scade"
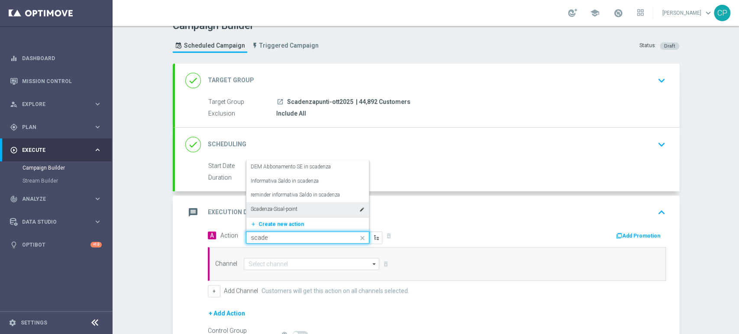
click at [307, 210] on div "Scadenza-Sisal-point edit" at bounding box center [308, 209] width 114 height 14
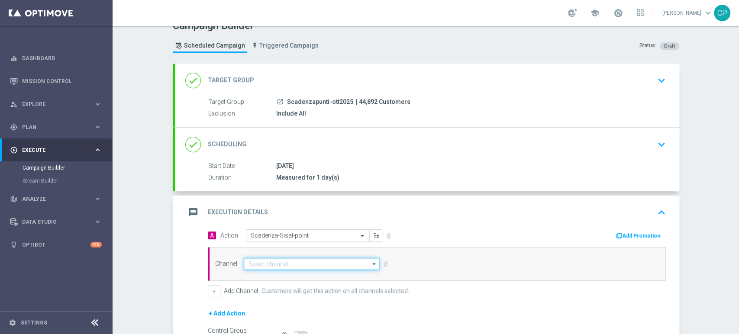
click at [305, 262] on input at bounding box center [312, 264] width 136 height 12
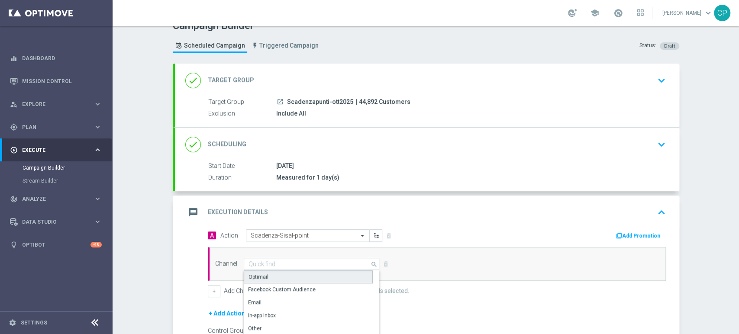
click at [282, 275] on div "Optimail" at bounding box center [308, 276] width 129 height 13
type input "Optimail"
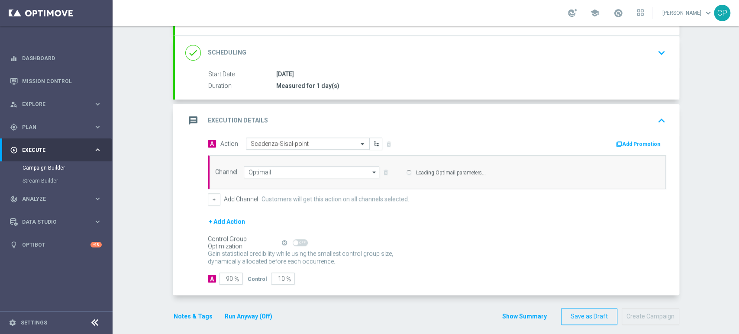
scroll to position [112, 0]
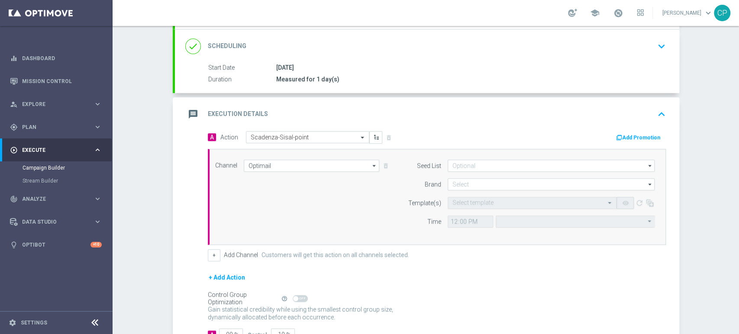
type input "Central European Time (Berlin) (UTC +02:00)"
type input "Sisal Marketing"
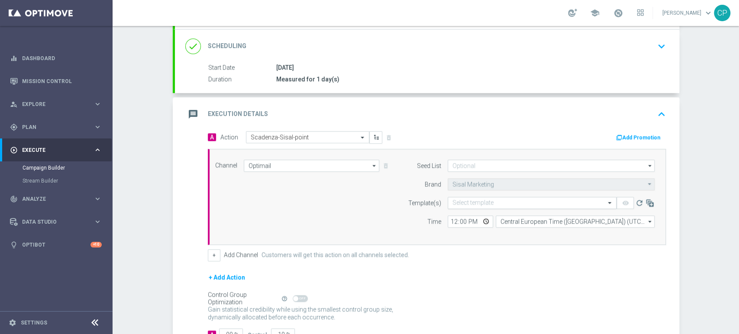
click at [463, 201] on input "text" at bounding box center [523, 202] width 142 height 7
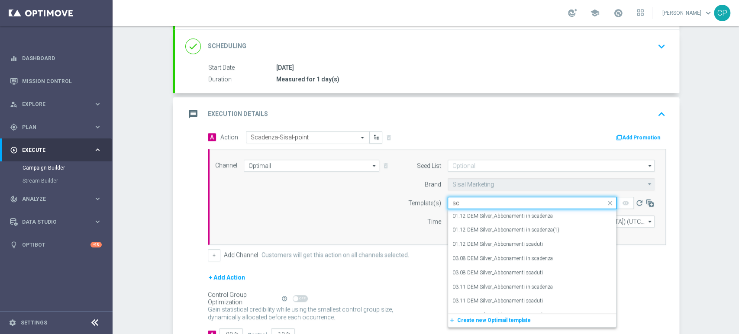
type input "s"
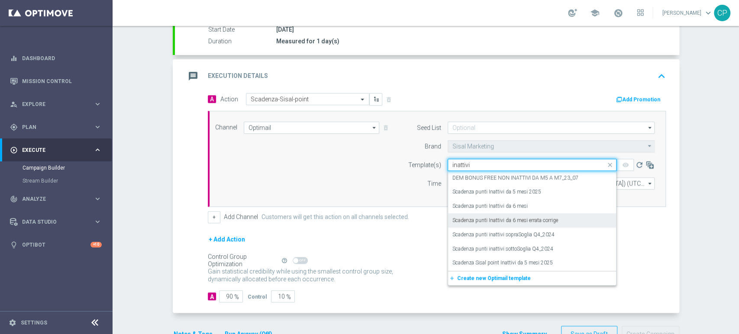
scroll to position [174, 0]
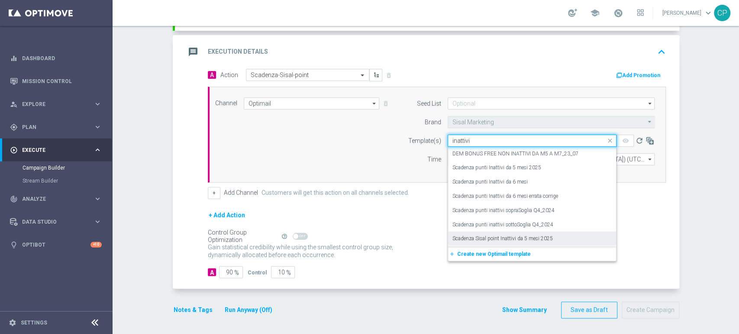
click at [489, 235] on label "Scadenza Sisal point Inattivi da 5 mesi 2025" at bounding box center [502, 238] width 100 height 7
type input "inattivi"
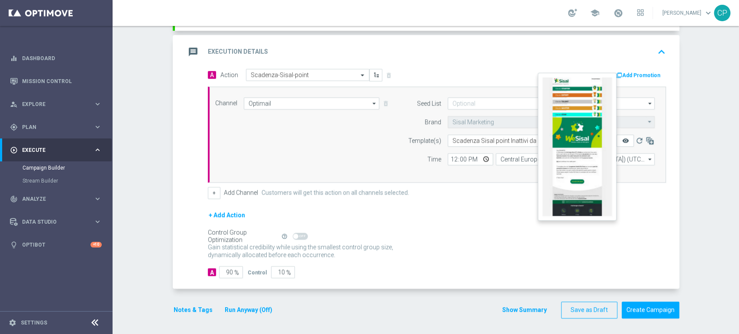
click at [621, 137] on icon "remove_red_eye" at bounding box center [624, 140] width 7 height 7
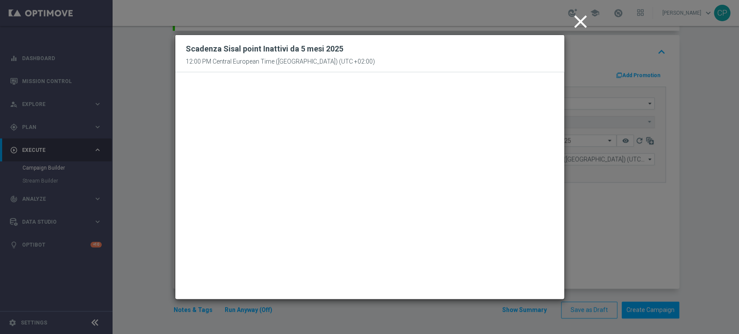
click at [574, 25] on icon "close" at bounding box center [580, 22] width 22 height 22
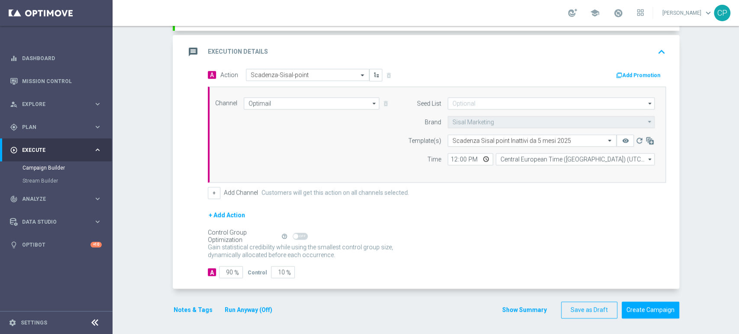
click at [463, 220] on div "+ Add Action" at bounding box center [437, 221] width 458 height 22
click at [275, 272] on input "10" at bounding box center [283, 272] width 24 height 12
type input "0"
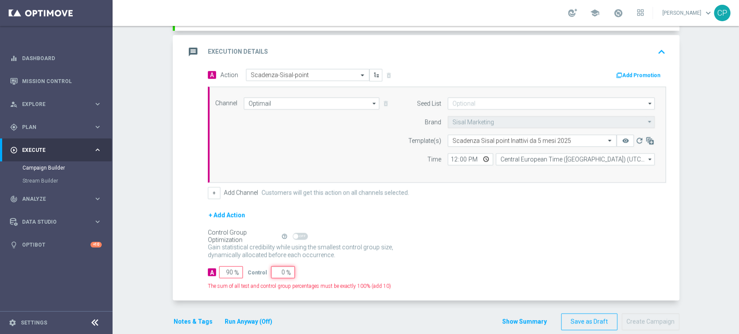
type input "100"
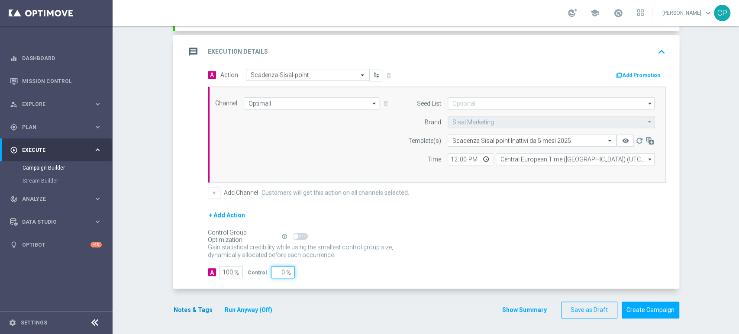
type input "0"
click at [191, 310] on button "Notes & Tags" at bounding box center [193, 310] width 41 height 11
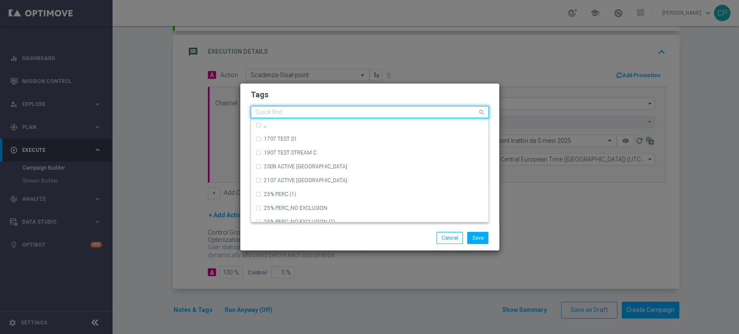
click at [334, 116] on div at bounding box center [365, 113] width 223 height 9
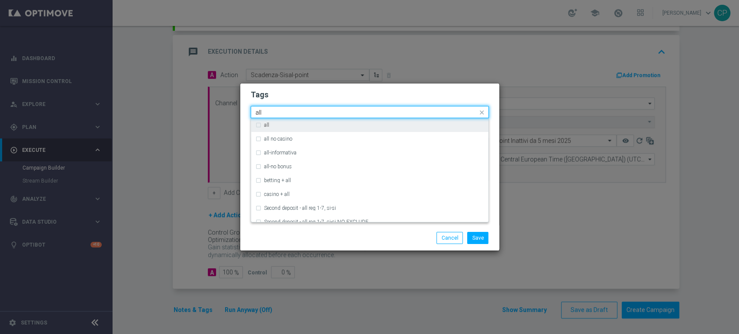
click at [280, 127] on div "all" at bounding box center [374, 124] width 220 height 5
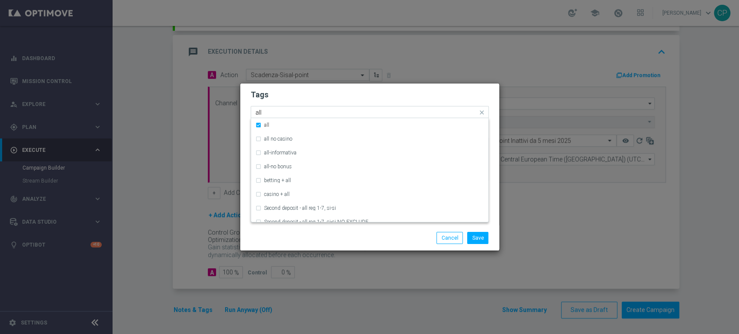
click at [292, 111] on input "all" at bounding box center [366, 112] width 222 height 7
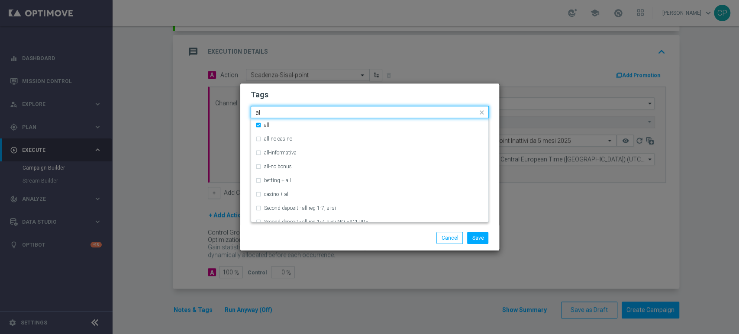
type input "a"
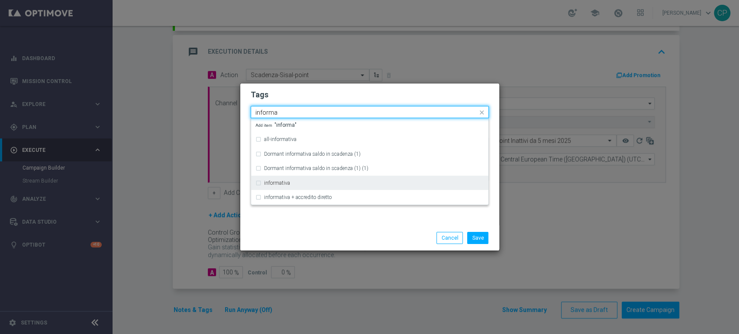
click at [273, 178] on div "informativa" at bounding box center [369, 183] width 228 height 14
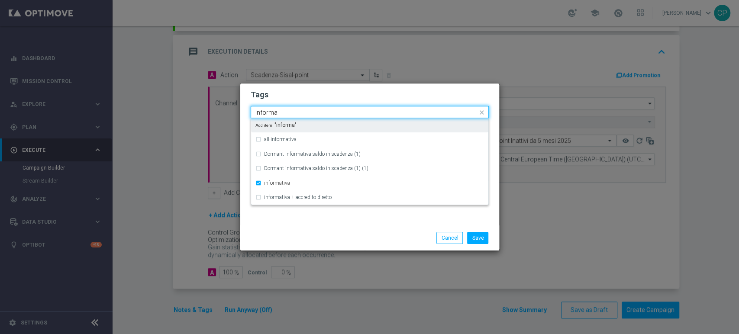
drag, startPoint x: 292, startPoint y: 110, endPoint x: 228, endPoint y: 115, distance: 64.2
click at [228, 115] on modal-container "Tags Quick find × all × informativa informa all-informativa Dormant informativa…" at bounding box center [369, 167] width 739 height 334
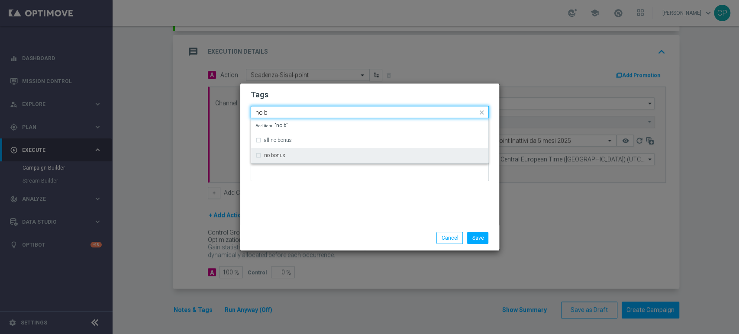
click at [268, 152] on div "no bonus" at bounding box center [369, 155] width 228 height 14
type input "no b"
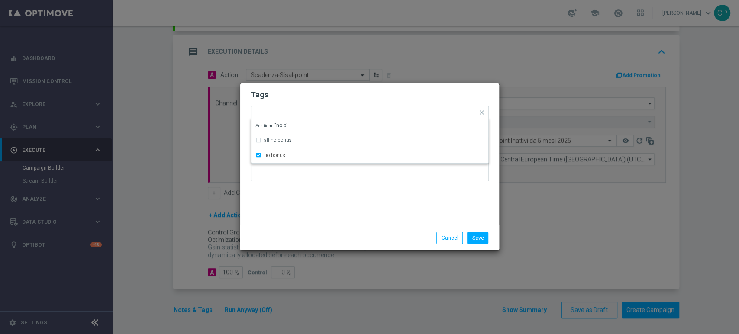
click at [282, 197] on div "Tags Quick find × all × informativa × no bonus all-no bonus no bonus Add item "…" at bounding box center [369, 155] width 259 height 142
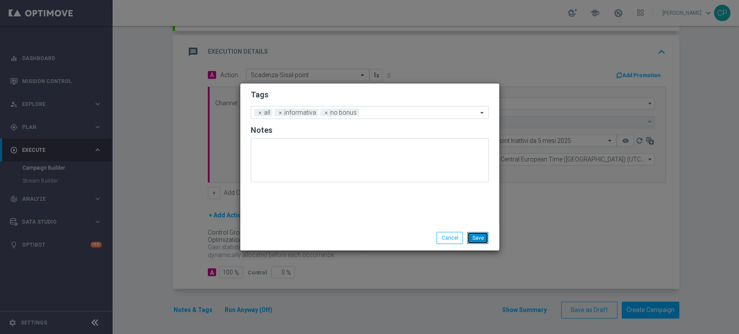
click at [479, 236] on button "Save" at bounding box center [477, 238] width 21 height 12
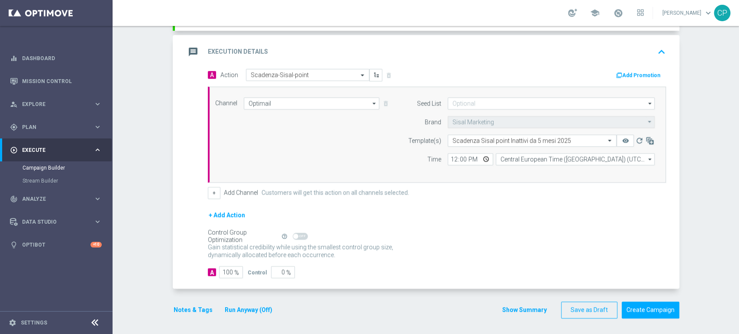
click at [253, 305] on button "Run Anyway (Off)" at bounding box center [248, 310] width 49 height 11
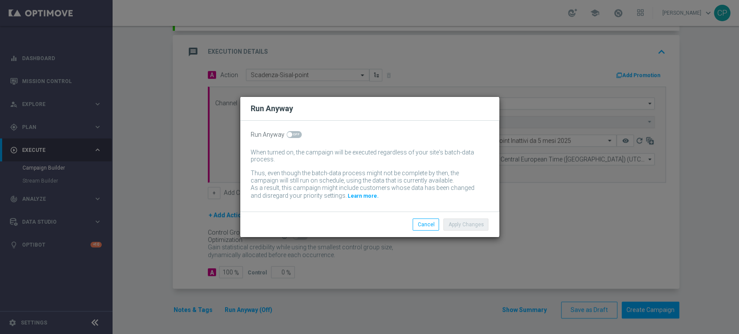
click at [294, 136] on span at bounding box center [293, 134] width 15 height 7
click at [294, 136] on input "checkbox" at bounding box center [293, 134] width 15 height 7
checkbox input "true"
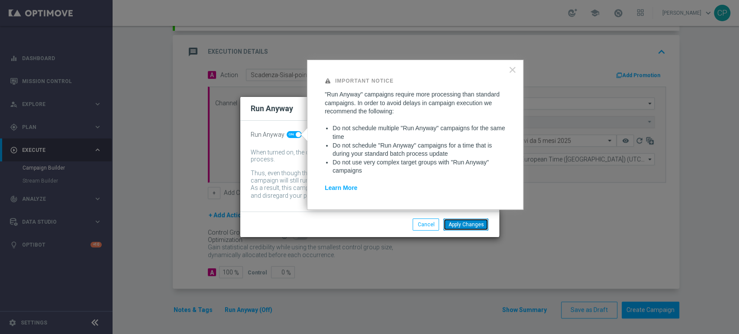
click at [465, 229] on button "Apply Changes" at bounding box center [465, 224] width 45 height 12
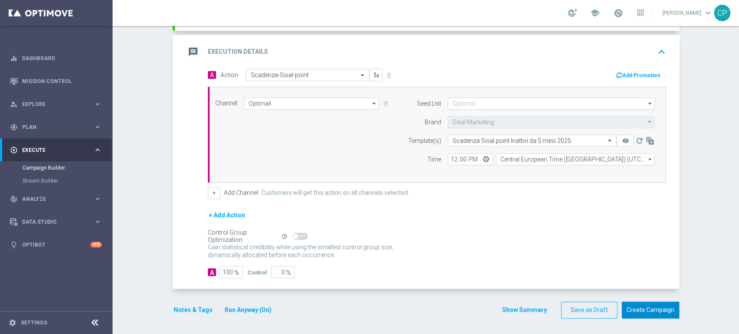
click at [640, 305] on button "Create Campaign" at bounding box center [650, 310] width 58 height 17
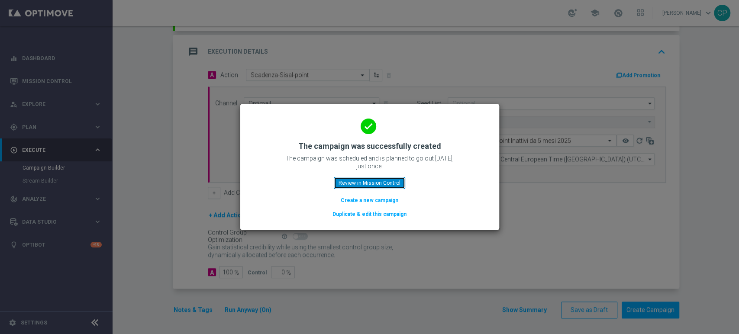
click at [380, 184] on button "Review in Mission Control" at bounding box center [369, 183] width 71 height 12
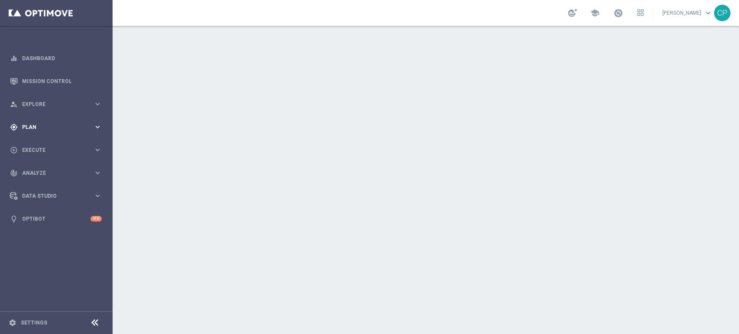
click at [96, 123] on icon "keyboard_arrow_right" at bounding box center [97, 127] width 8 height 8
click at [40, 146] on link "Target Groups" at bounding box center [55, 144] width 67 height 7
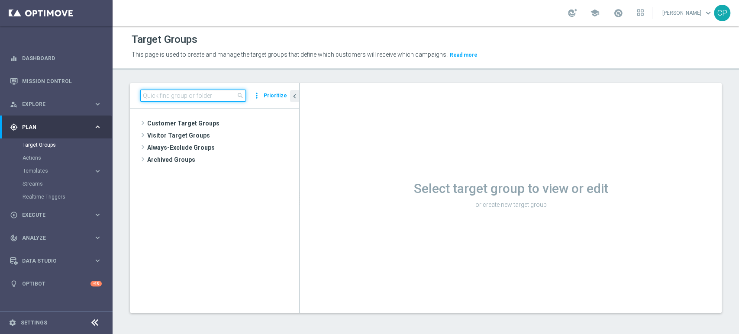
click at [166, 100] on input at bounding box center [193, 96] width 106 height 12
paste input "[PERSON_NAME] segnalazioni VipS Game Show"
type input "[PERSON_NAME] segnalazioni VipS Game Show"
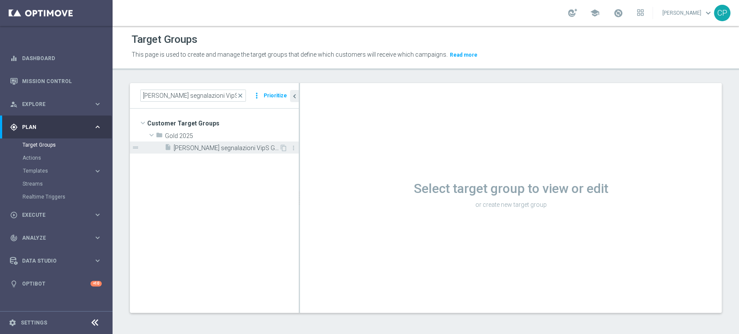
click at [220, 149] on span "[PERSON_NAME] segnalazioni VipS Game Show" at bounding box center [227, 148] width 106 height 7
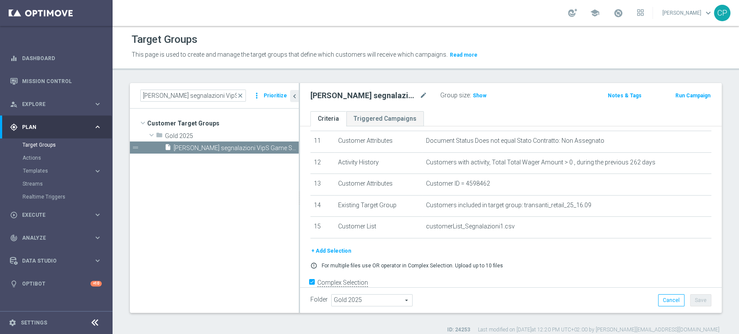
scroll to position [257, 0]
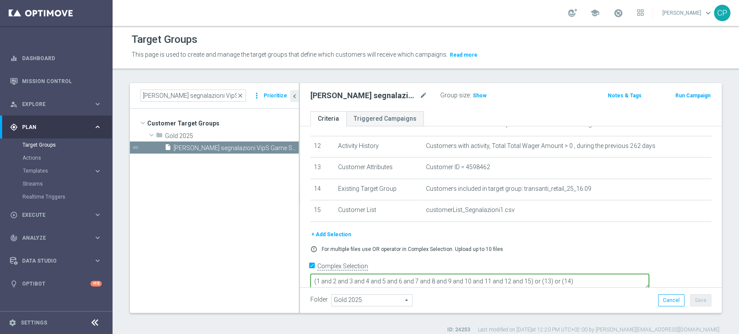
drag, startPoint x: 589, startPoint y: 268, endPoint x: 571, endPoint y: 270, distance: 17.9
click at [571, 274] on textarea "(1 and 2 and 3 and 4 and 5 and 6 and 7 and 8 and 9 and 10 and 11 and 12 and 15)…" at bounding box center [479, 281] width 338 height 15
click at [622, 274] on textarea "(1 and 2 and 3 and 4 and 5 and 6 and 7 and 8 and 9 and 10 and 11 and 12) or (13…" at bounding box center [479, 281] width 338 height 15
click at [480, 94] on span "Show" at bounding box center [479, 96] width 14 height 6
drag, startPoint x: 634, startPoint y: 269, endPoint x: 596, endPoint y: 270, distance: 38.1
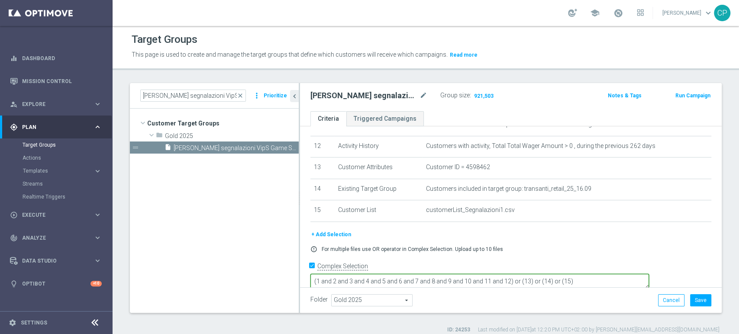
click at [596, 274] on textarea "(1 and 2 and 3 and 4 and 5 and 6 and 7 and 8 and 9 and 10 and 11 and 12) or (13…" at bounding box center [479, 281] width 338 height 15
click at [570, 274] on textarea "(1 and 2 and 3 and 4 and 5 and 6 and 7 and 8 and 9 and 10 and 11 and 12) or (13…" at bounding box center [479, 281] width 338 height 15
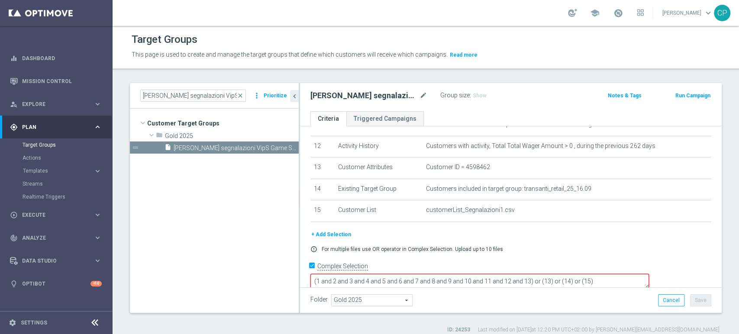
drag, startPoint x: 666, startPoint y: 270, endPoint x: 595, endPoint y: 271, distance: 71.0
click at [595, 274] on textarea "(1 and 2 and 3 and 4 and 5 and 6 and 7 and 8 and 9 and 10 and 11 and 12 and 13)…" at bounding box center [479, 281] width 338 height 15
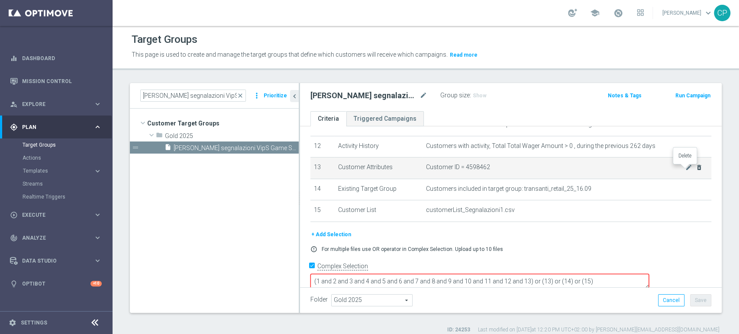
click at [695, 168] on icon "delete_forever" at bounding box center [698, 167] width 7 height 7
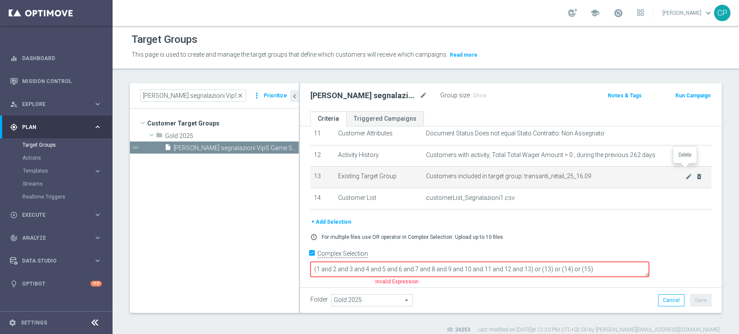
scroll to position [236, 0]
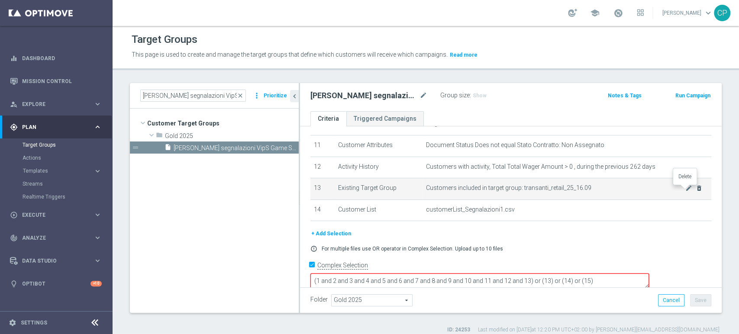
click at [695, 188] on icon "delete_forever" at bounding box center [698, 188] width 7 height 7
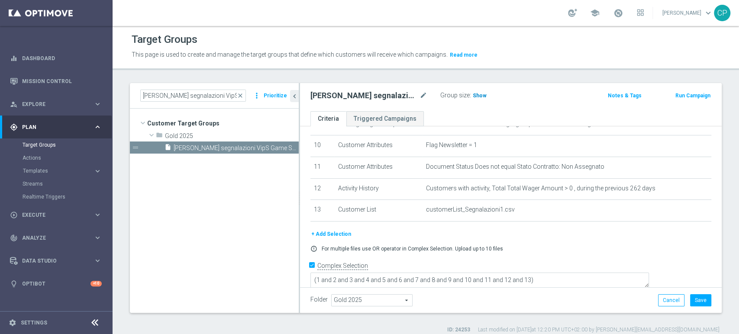
scroll to position [214, 0]
click at [480, 93] on span "Show" at bounding box center [479, 96] width 14 height 6
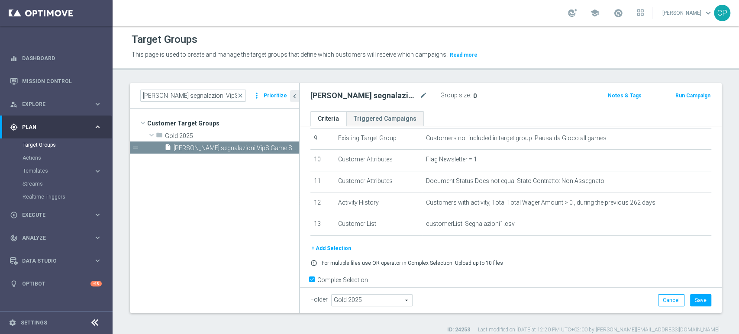
scroll to position [201, 0]
click at [589, 287] on textarea "(1 and 2 and 3 and 4 and 5 and 6 and 7 and 8 and 9 and 10 and 11 and 12 and 13)" at bounding box center [479, 294] width 338 height 15
click at [589, 287] on textarea "(1 and 2 and 3 and 4 and 5 and 6 and 7 and 8 and 9 and 10 and 11 and 12 )" at bounding box center [479, 294] width 338 height 15
click at [479, 96] on span "Show" at bounding box center [479, 96] width 14 height 6
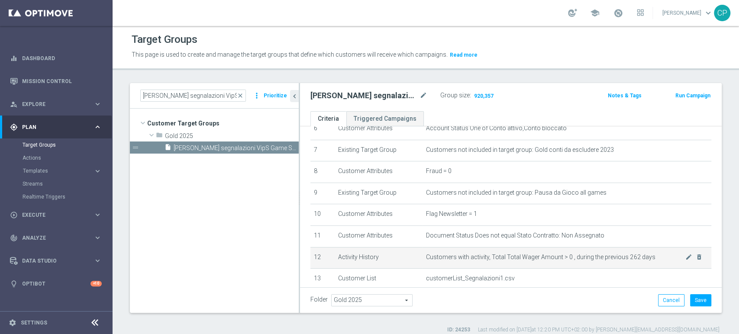
scroll to position [214, 0]
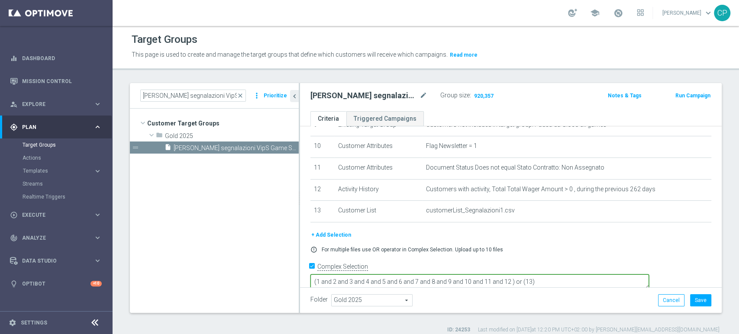
click at [604, 274] on textarea "(1 and 2 and 3 and 4 and 5 and 6 and 7 and 8 and 9 and 10 and 11 and 12 ) or (1…" at bounding box center [479, 281] width 338 height 15
type textarea "(1 and 2 and 3 and 4 and 5 and 6 and 7 and 8 and 9 and 10 and 11 and 12 and 13)"
click at [694, 300] on button "Save" at bounding box center [700, 300] width 21 height 12
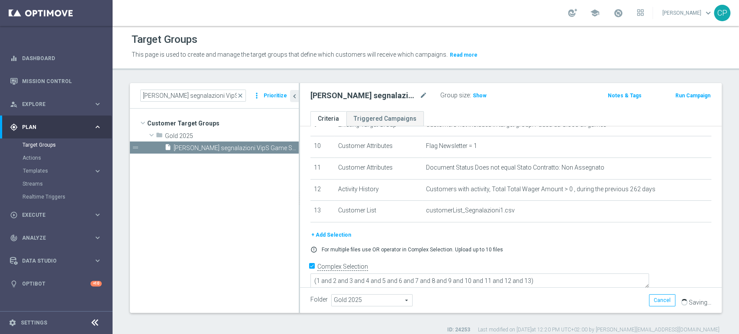
scroll to position [7, 0]
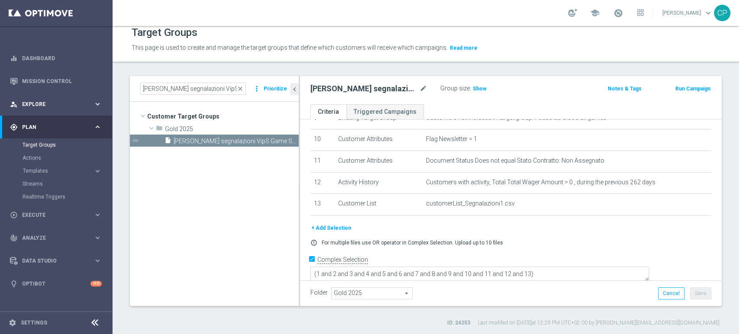
click at [62, 103] on span "Explore" at bounding box center [57, 104] width 71 height 5
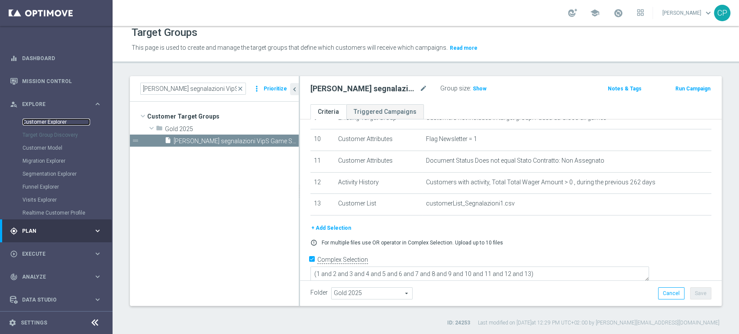
click at [53, 121] on link "Customer Explorer" at bounding box center [55, 122] width 67 height 7
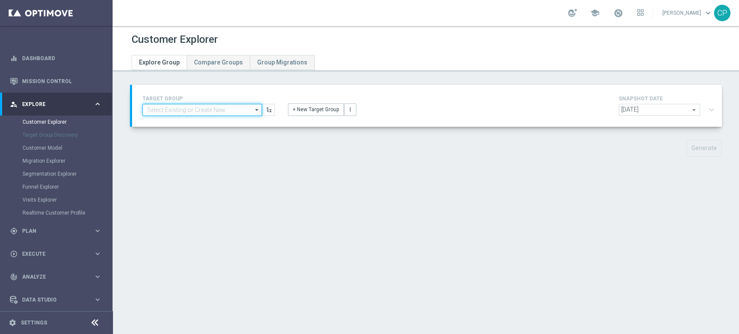
click at [174, 109] on input at bounding box center [201, 110] width 119 height 12
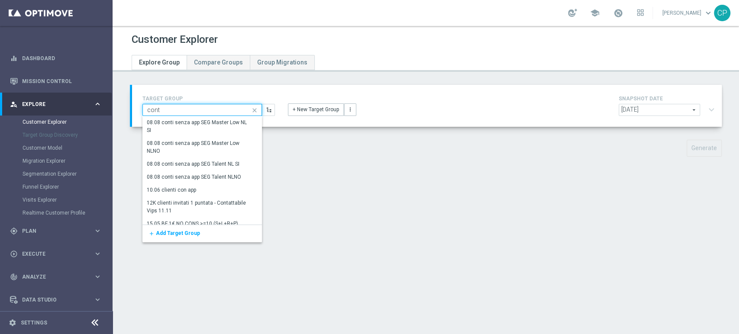
type input "[PERSON_NAME]"
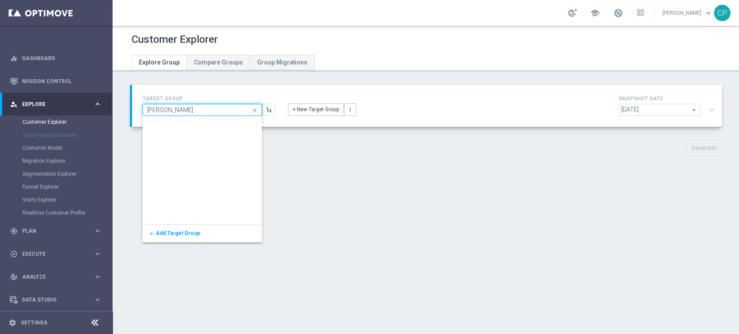
scroll to position [468, 0]
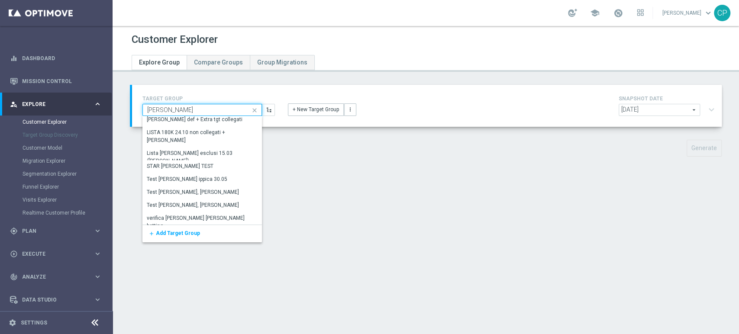
drag, startPoint x: 196, startPoint y: 112, endPoint x: 138, endPoint y: 109, distance: 58.0
click at [138, 109] on div "TARGET GROUP conti close Show Selected 0 of 5081 Gold MSI conti da escludere M0…" at bounding box center [208, 104] width 145 height 22
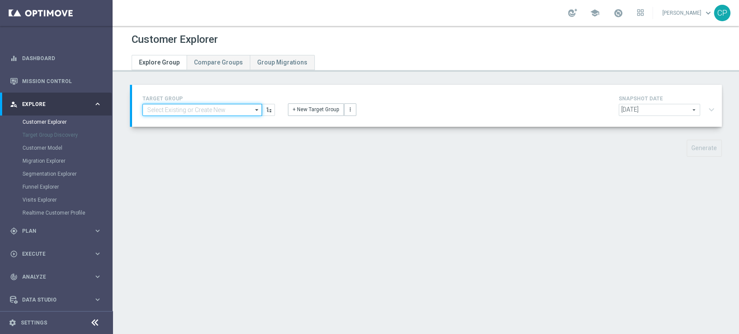
click at [160, 110] on input at bounding box center [201, 110] width 119 height 12
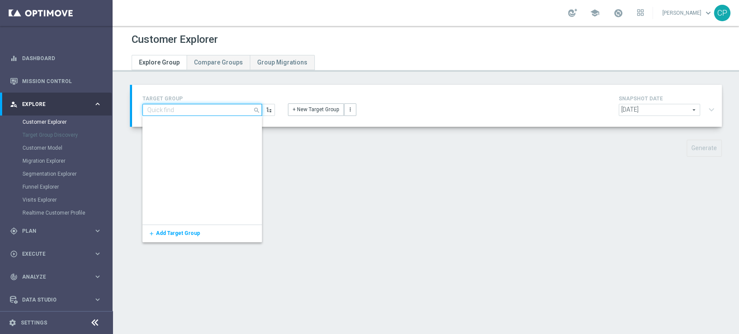
scroll to position [0, 0]
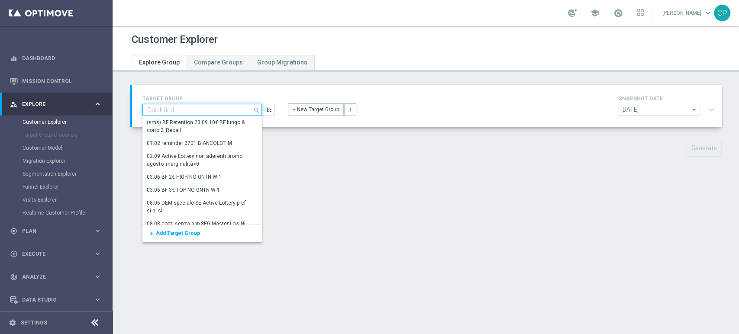
paste input "Conti segnalazioni VipS Game Show"
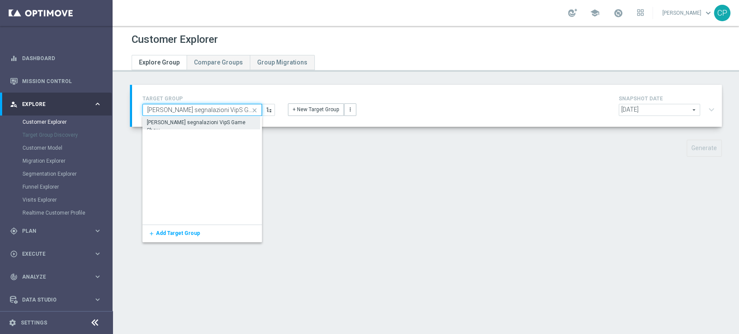
type input "Conti segnalazioni VipS Game Show"
click at [185, 121] on div "Conti segnalazioni VipS Game Show" at bounding box center [201, 127] width 108 height 16
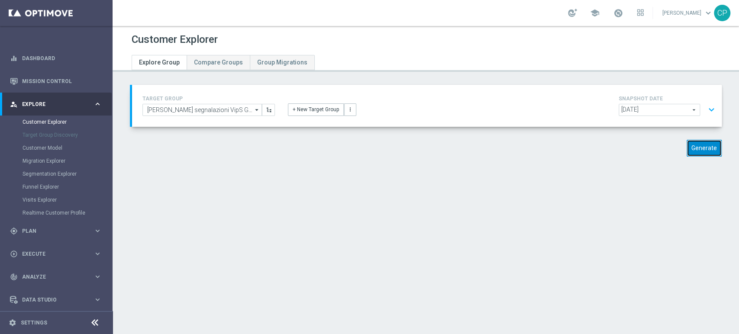
click at [691, 145] on button "Generate" at bounding box center [703, 148] width 35 height 17
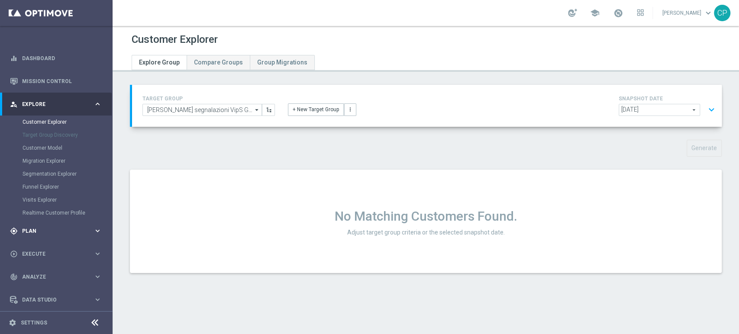
click at [30, 231] on span "Plan" at bounding box center [57, 230] width 71 height 5
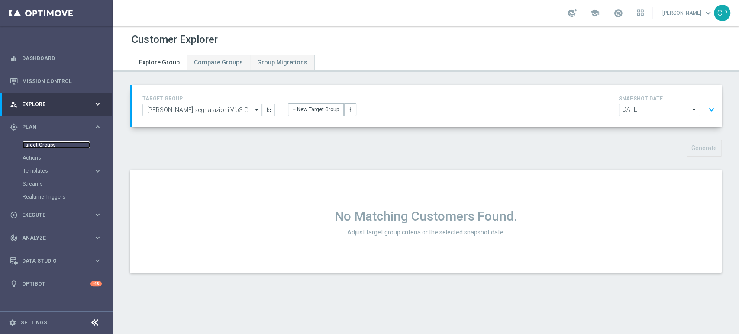
click at [37, 147] on link "Target Groups" at bounding box center [55, 144] width 67 height 7
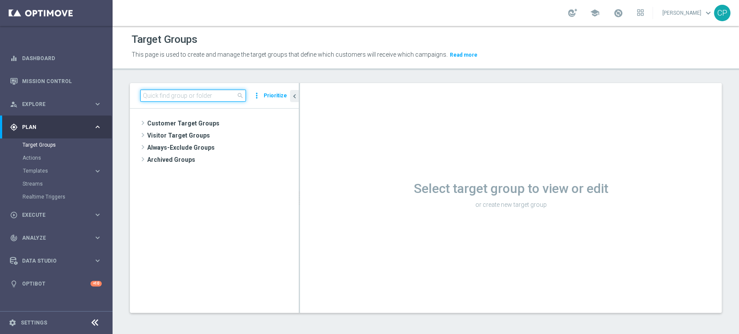
click at [182, 93] on input at bounding box center [193, 96] width 106 height 12
paste input "Conti segnalazioni VipS Game Show"
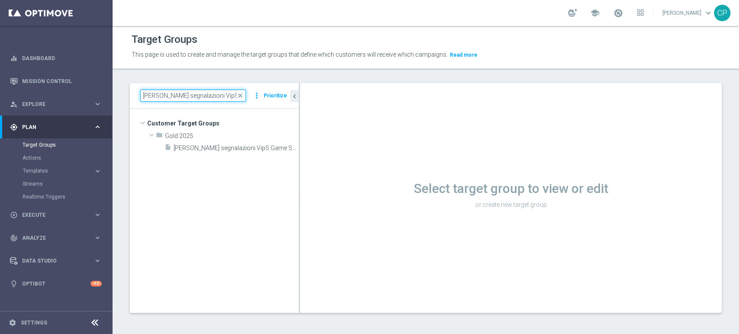
type input "Conti segnalazioni VipS Game Show"
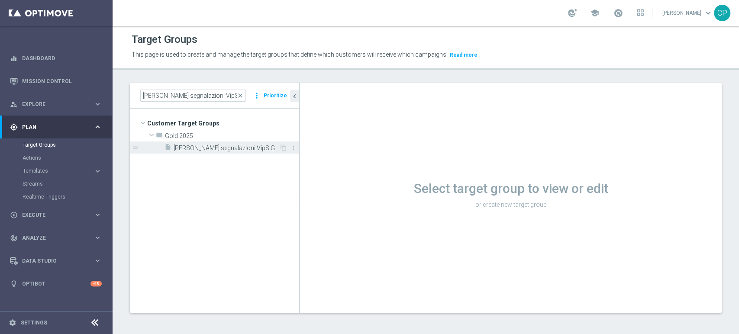
click at [231, 147] on span "Conti segnalazioni VipS Game Show" at bounding box center [227, 148] width 106 height 7
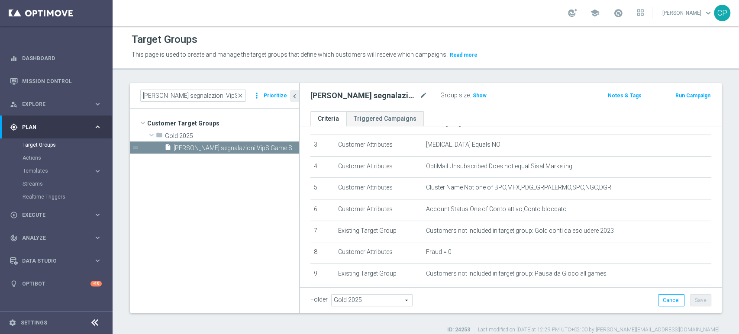
scroll to position [66, 0]
click at [479, 96] on span "Show" at bounding box center [479, 96] width 14 height 6
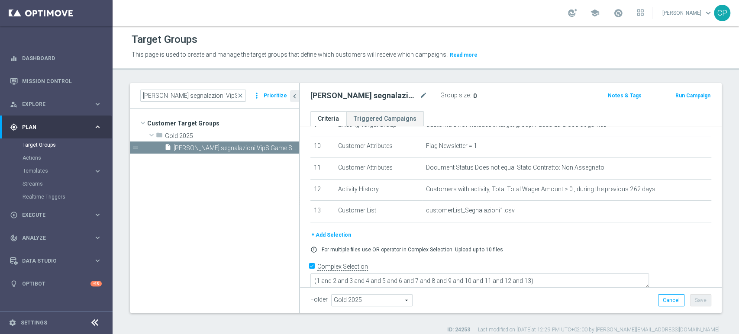
scroll to position [213, 0]
click at [695, 190] on icon "delete_forever" at bounding box center [698, 189] width 7 height 7
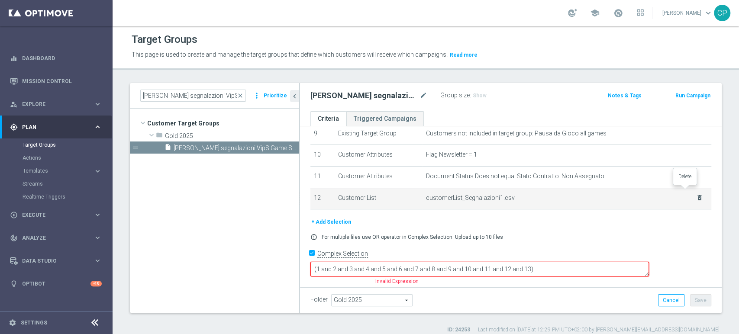
scroll to position [193, 0]
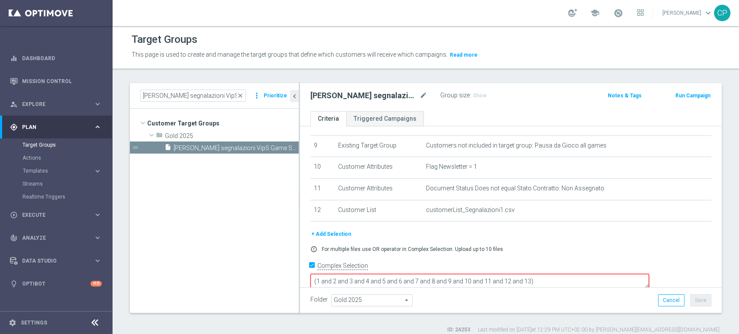
click at [589, 274] on textarea "(1 and 2 and 3 and 4 and 5 and 6 and 7 and 8 and 9 and 10 and 11 and 12 and 13)" at bounding box center [479, 281] width 338 height 15
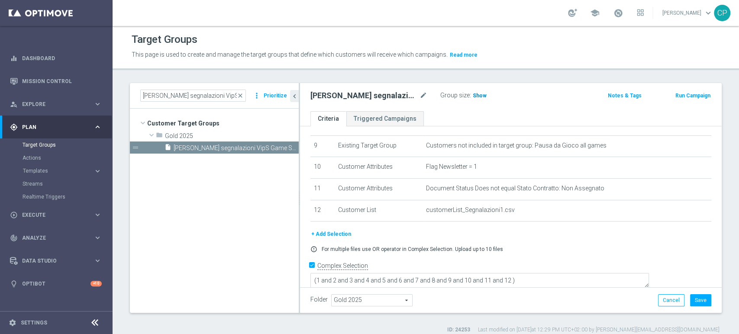
click at [477, 93] on span "Show" at bounding box center [479, 96] width 14 height 6
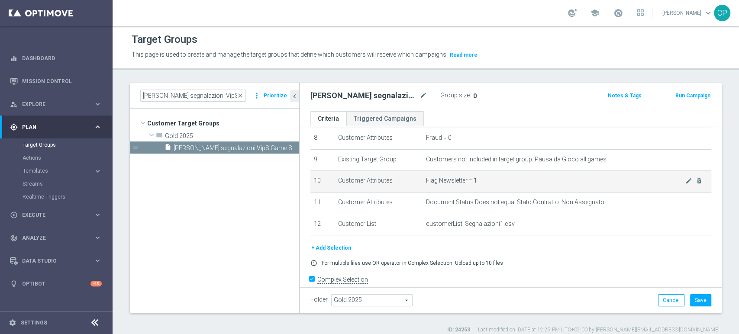
scroll to position [177, 0]
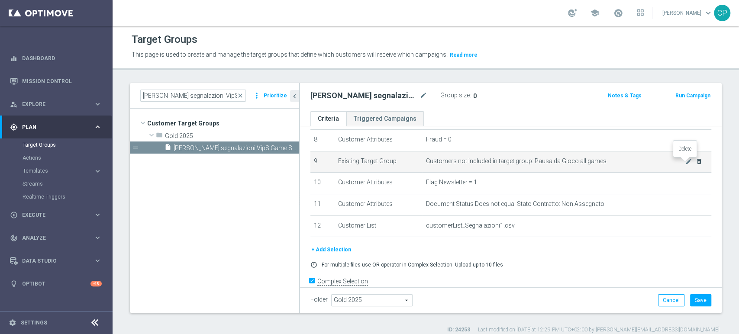
click at [695, 162] on icon "delete_forever" at bounding box center [698, 161] width 7 height 7
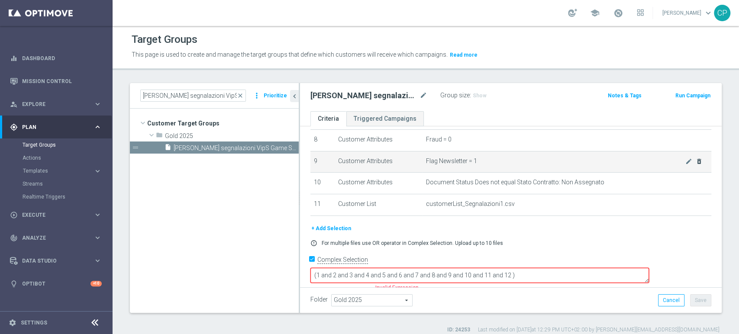
scroll to position [171, 0]
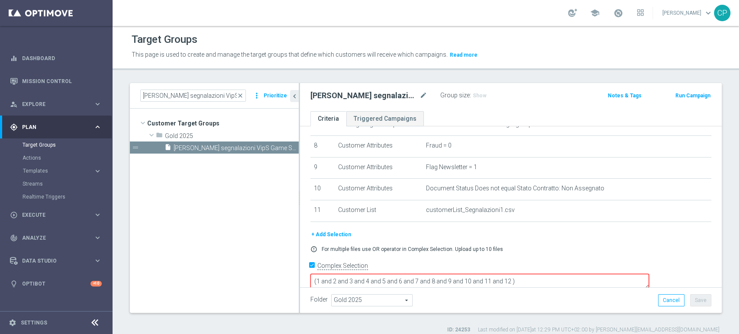
click at [572, 274] on textarea "(1 and 2 and 3 and 4 and 5 and 6 and 7 and 8 and 9 and 10 and 11 and 12 )" at bounding box center [479, 281] width 338 height 15
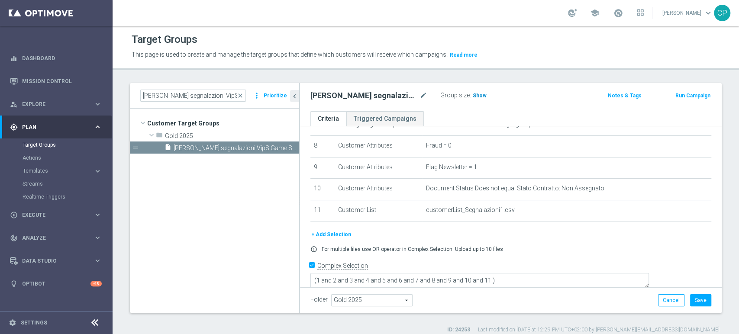
scroll to position [170, 0]
click at [476, 96] on span "Show" at bounding box center [479, 96] width 14 height 6
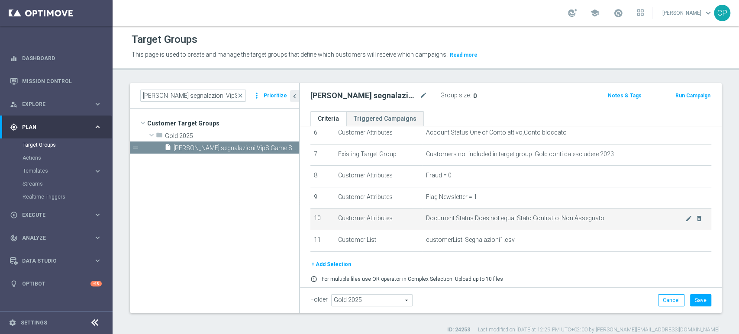
scroll to position [142, 0]
click at [695, 220] on icon "delete_forever" at bounding box center [698, 218] width 7 height 7
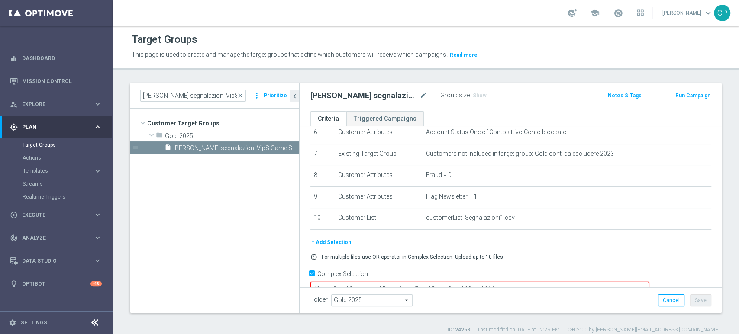
click at [551, 282] on textarea "(1 and 2 and 3 and 4 and 5 and 6 and 7 and 8 and 9 and 10 and 11 )" at bounding box center [479, 289] width 338 height 15
click at [475, 95] on span "Show" at bounding box center [479, 96] width 14 height 6
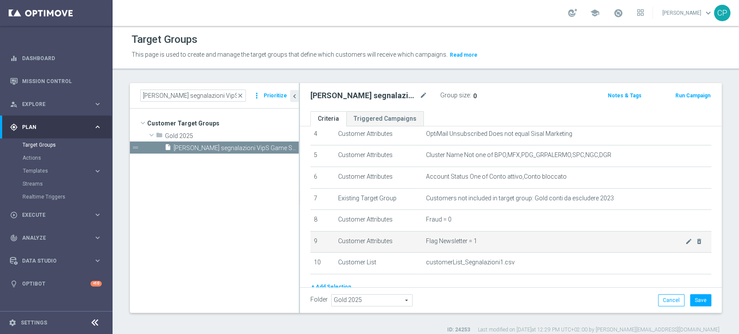
scroll to position [97, 0]
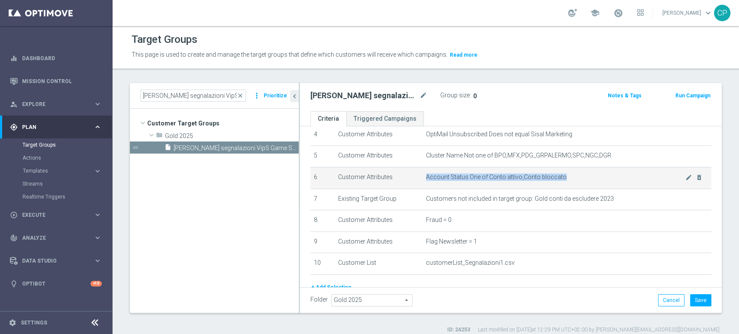
drag, startPoint x: 562, startPoint y: 177, endPoint x: 433, endPoint y: 170, distance: 129.6
click at [433, 170] on td "Account Status One of Conto attivo,Conto bloccato mode_edit delete_forever" at bounding box center [566, 178] width 289 height 22
copy span "Account Status One of Conto attivo,Conto bloccato"
click at [695, 177] on icon "delete_forever" at bounding box center [698, 177] width 7 height 7
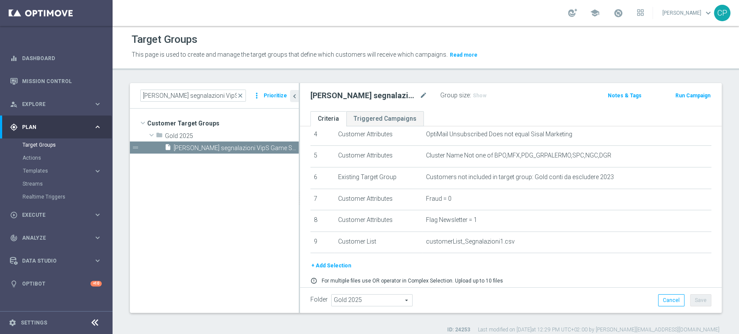
scroll to position [128, 0]
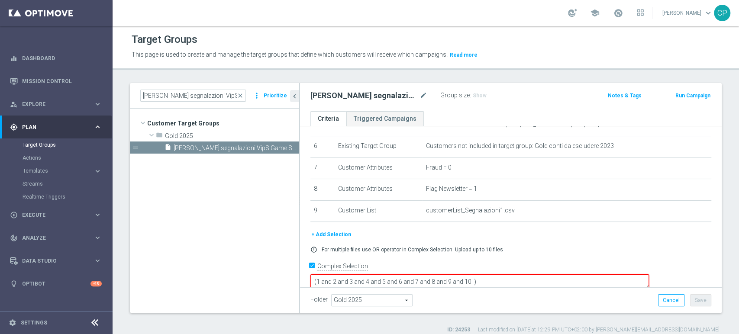
click at [534, 274] on textarea "(1 and 2 and 3 and 4 and 5 and 6 and 7 and 8 and 9 and 10 )" at bounding box center [479, 281] width 338 height 15
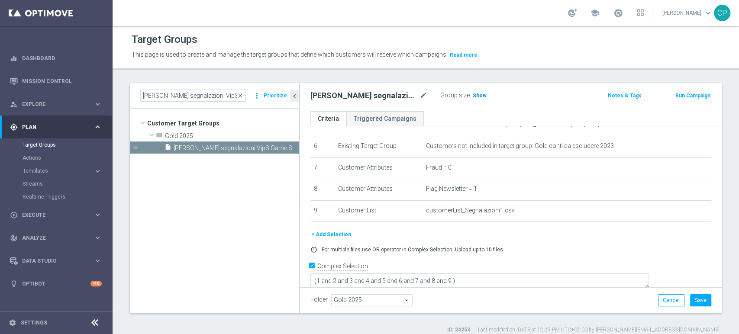
scroll to position [127, 0]
click at [475, 95] on span "Show" at bounding box center [479, 96] width 14 height 6
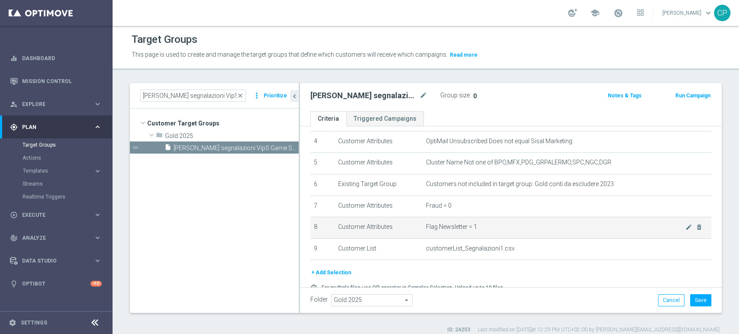
scroll to position [87, 0]
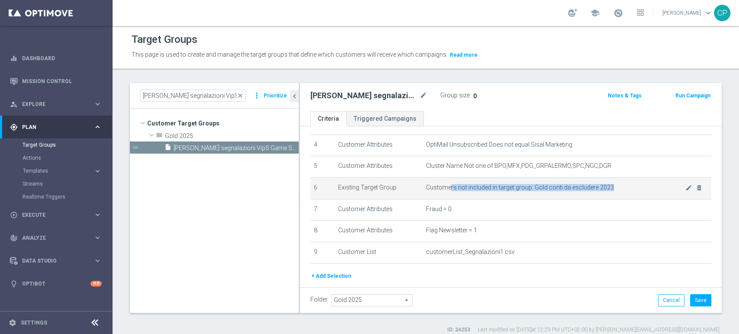
drag, startPoint x: 617, startPoint y: 190, endPoint x: 446, endPoint y: 185, distance: 170.5
click at [446, 185] on span "Customers not included in target group: Gold conti da escludere 2023" at bounding box center [555, 187] width 259 height 7
drag, startPoint x: 421, startPoint y: 190, endPoint x: 610, endPoint y: 186, distance: 189.1
click at [610, 186] on td "Customers not included in target group: Gold conti da escludere 2023 mode_edit …" at bounding box center [566, 188] width 289 height 22
copy span "Customers not included in target group: Gold conti da escludere 2023"
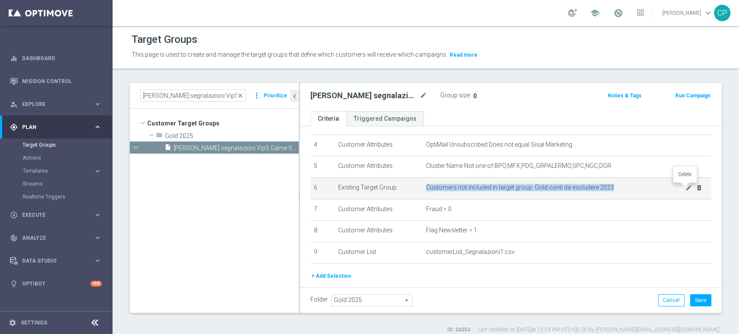
click at [695, 187] on icon "delete_forever" at bounding box center [698, 187] width 7 height 7
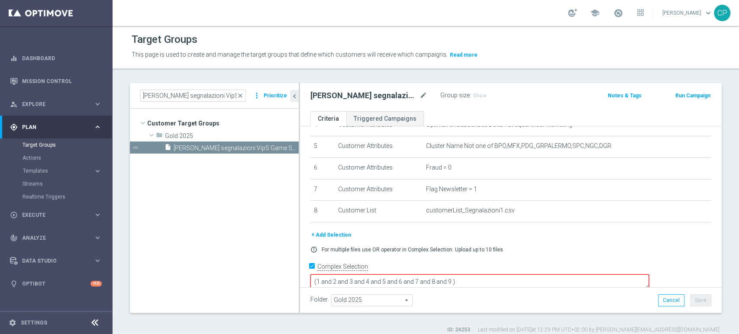
scroll to position [106, 0]
click at [514, 275] on textarea "(1 and 2 and 3 and 4 and 5 and 6 and 7 and 8 and 9 )" at bounding box center [479, 282] width 338 height 15
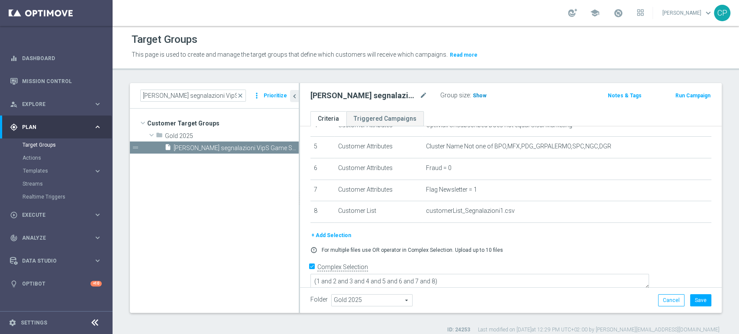
scroll to position [106, 0]
click at [479, 95] on span "Show" at bounding box center [479, 96] width 14 height 6
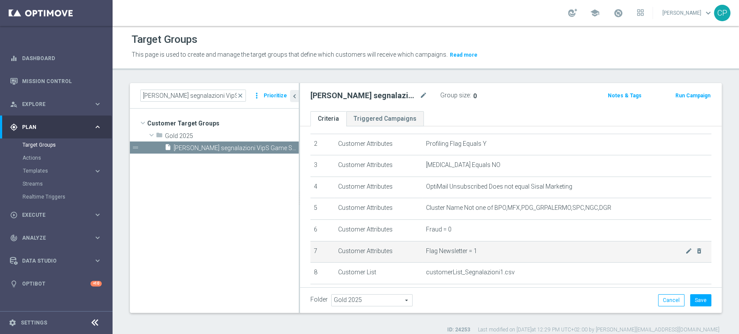
scroll to position [41, 0]
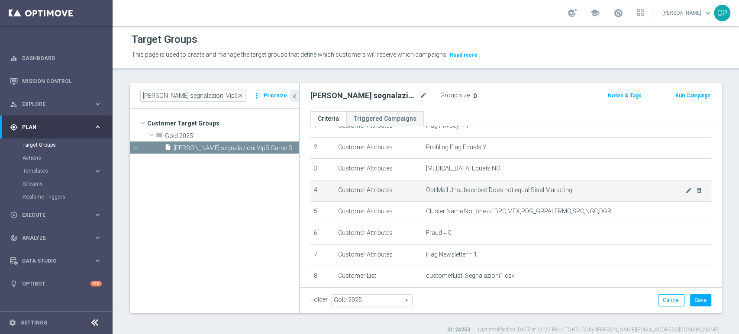
drag, startPoint x: 600, startPoint y: 191, endPoint x: 407, endPoint y: 193, distance: 193.0
click at [407, 193] on tr "4 Customer Attributes OptiMail Unsubscribed Does not equal Sisal Marketing mode…" at bounding box center [510, 191] width 401 height 22
copy tr "OptiMail Unsubscribed Does not equal Sisal Marketing"
click at [695, 190] on icon "delete_forever" at bounding box center [698, 190] width 7 height 7
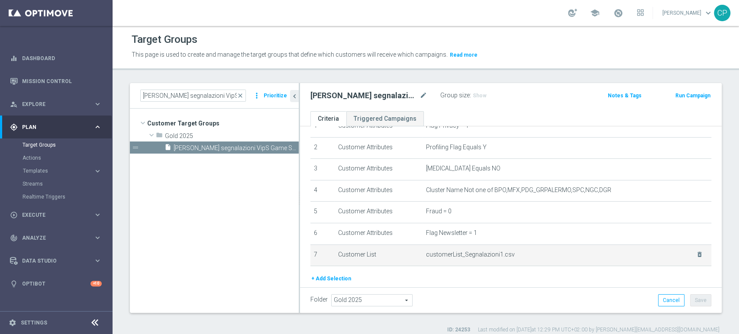
scroll to position [84, 0]
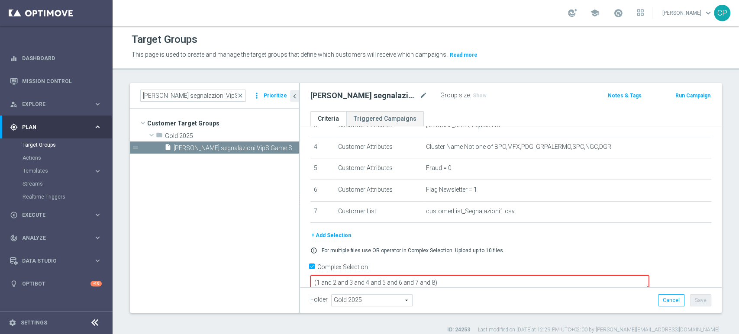
click at [495, 275] on textarea "(1 and 2 and 3 and 4 and 5 and 6 and 7 and 8)" at bounding box center [479, 282] width 338 height 15
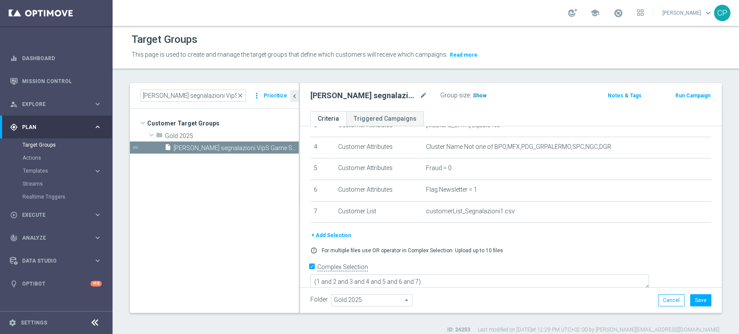
scroll to position [84, 0]
click at [478, 95] on span "Show" at bounding box center [479, 96] width 14 height 6
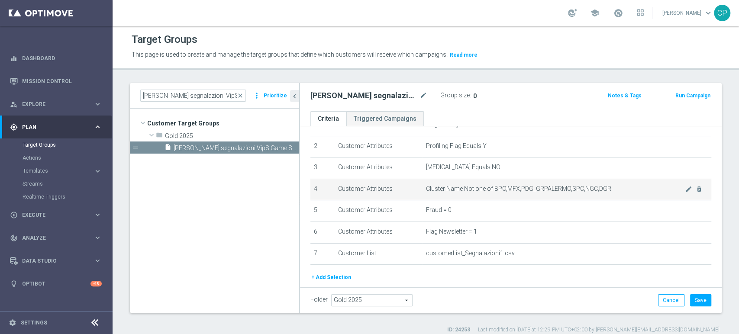
scroll to position [41, 0]
drag, startPoint x: 613, startPoint y: 190, endPoint x: 411, endPoint y: 193, distance: 201.2
click at [411, 193] on tr "4 Customer Attributes Cluster Name Not one of BPO,MFX,PDG_GRPALERMO,SPC,NGC,DGR…" at bounding box center [510, 191] width 401 height 22
copy tr "Cluster Name Not one of BPO,MFX,PDG_GRPALERMO,SPC,NGC,DGR"
click at [695, 191] on icon "delete_forever" at bounding box center [698, 190] width 7 height 7
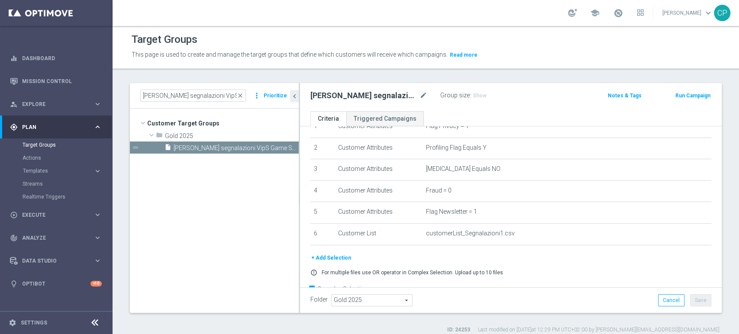
scroll to position [63, 0]
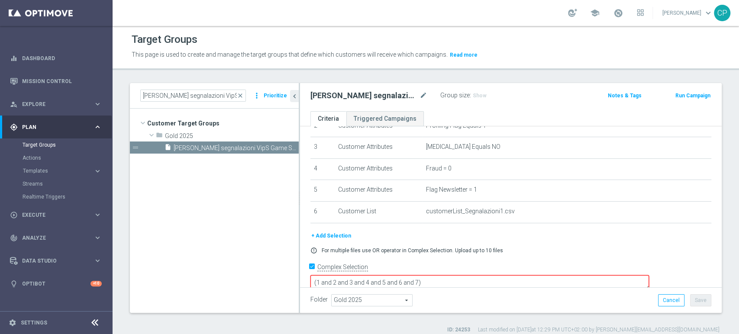
click at [479, 275] on textarea "(1 and 2 and 3 and 4 and 5 and 6 and 7)" at bounding box center [479, 282] width 338 height 15
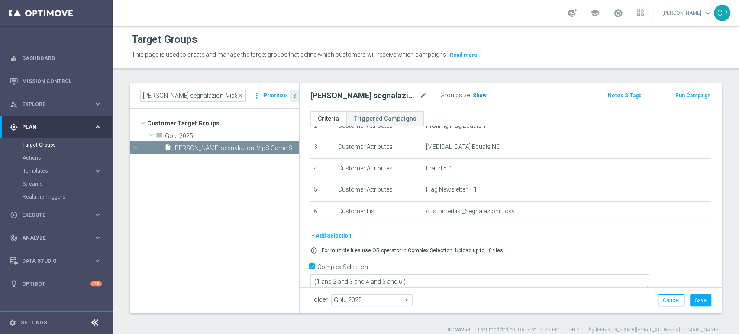
click at [478, 95] on span "Show" at bounding box center [479, 96] width 14 height 6
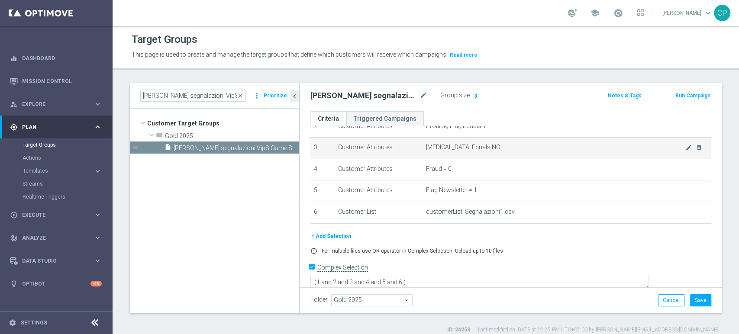
click at [613, 151] on td "Self Exclusion Equals NO mode_edit delete_forever" at bounding box center [566, 149] width 289 height 22
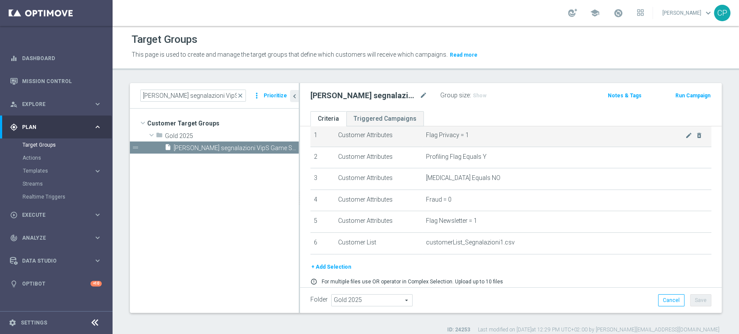
scroll to position [63, 0]
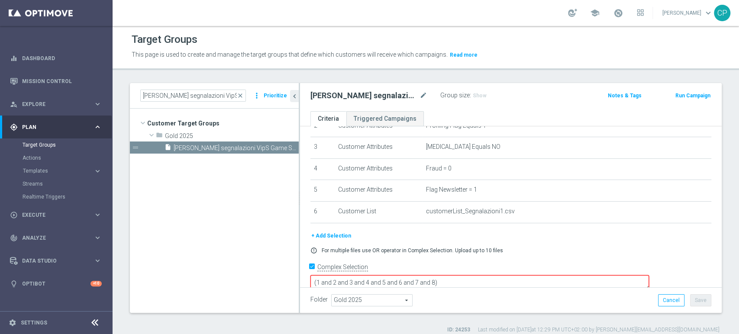
drag, startPoint x: 495, startPoint y: 268, endPoint x: 462, endPoint y: 271, distance: 33.0
click at [462, 275] on textarea "(1 and 2 and 3 and 4 and 5 and 6 and 7 and 8)" at bounding box center [479, 282] width 338 height 15
type textarea "(1 and 2 and 3 and 4 and 5 and 6 and 7 and 8)"
click at [508, 241] on div "+ Add Selection" at bounding box center [511, 236] width 414 height 10
click at [658, 300] on button "Cancel" at bounding box center [671, 300] width 26 height 12
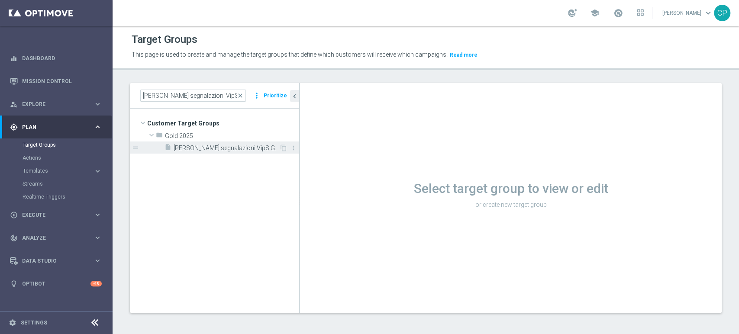
click at [252, 151] on span "Conti segnalazioni VipS Game Show" at bounding box center [227, 148] width 106 height 7
